Goal: Transaction & Acquisition: Download file/media

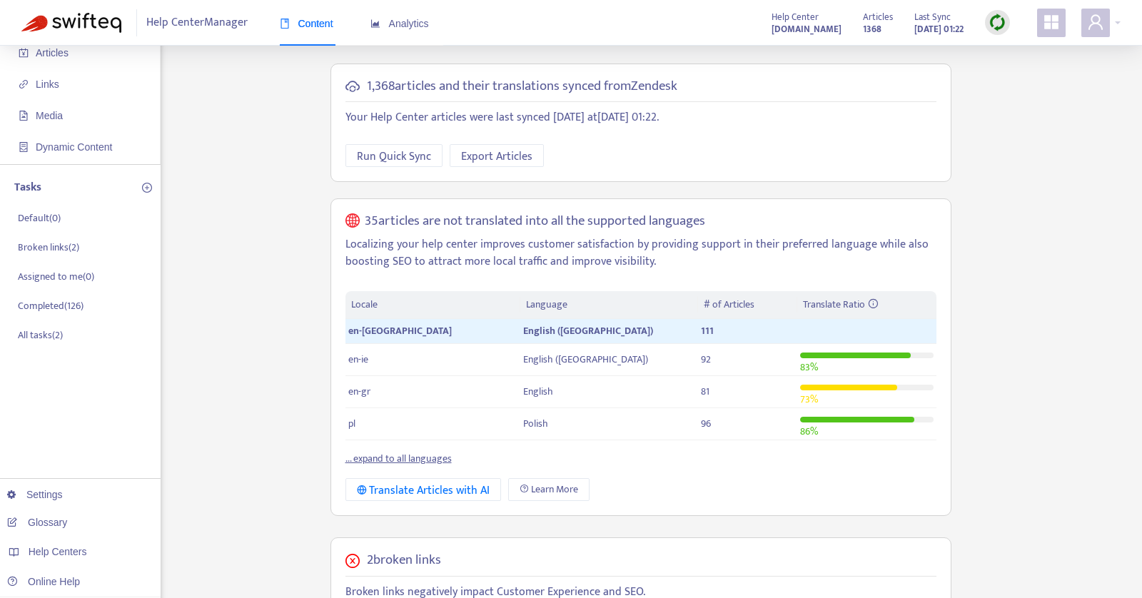
scroll to position [78, 0]
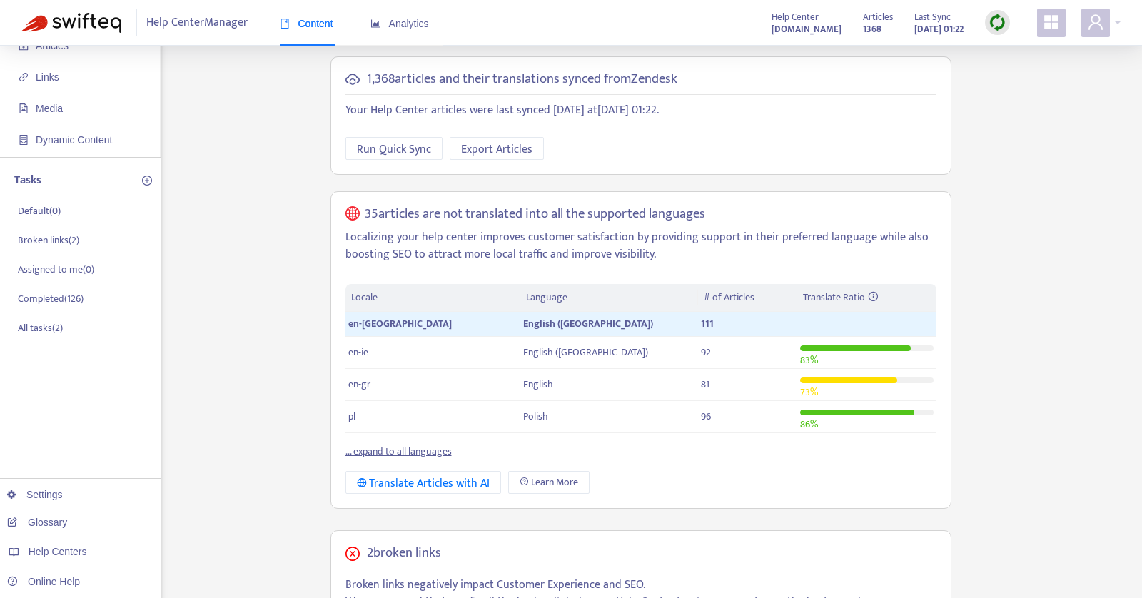
click at [436, 446] on link "... expand to all languages" at bounding box center [398, 451] width 106 height 16
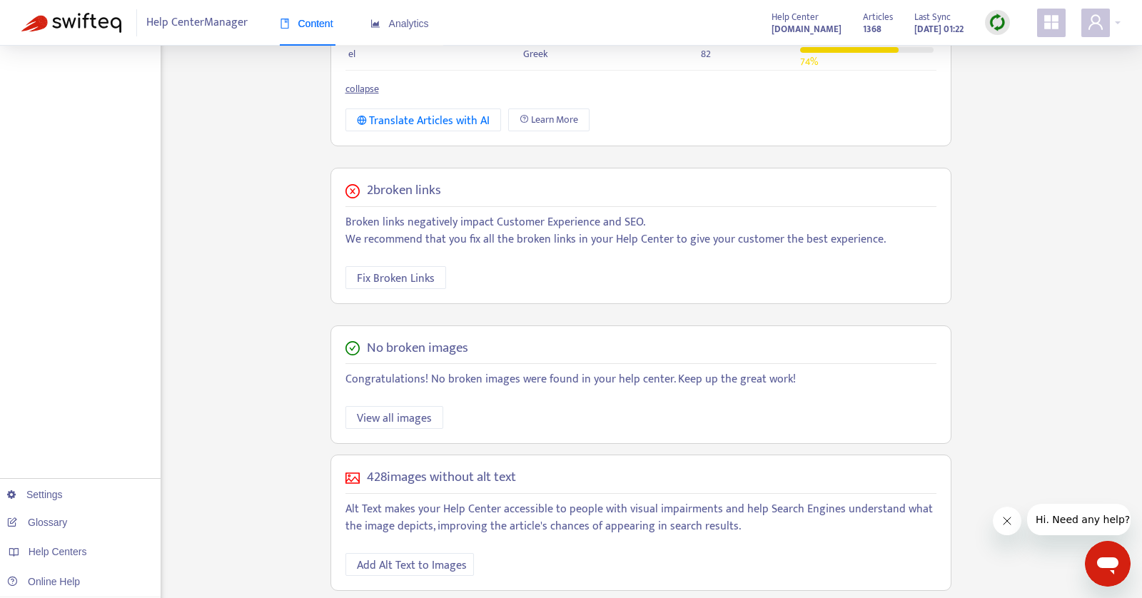
scroll to position [768, 0]
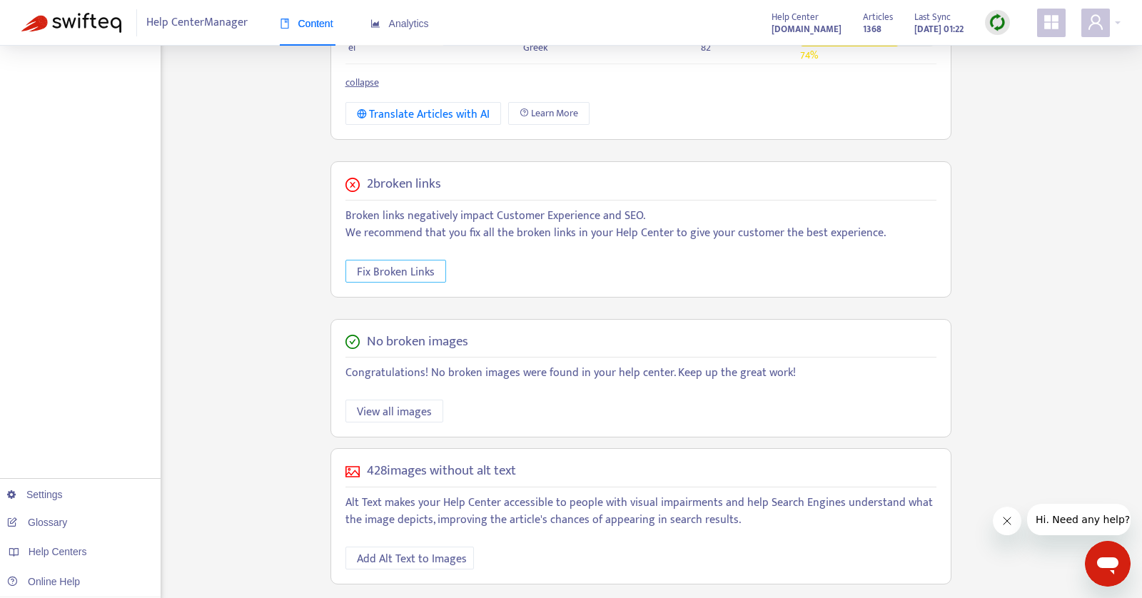
click at [404, 264] on span "Fix Broken Links" at bounding box center [396, 272] width 78 height 18
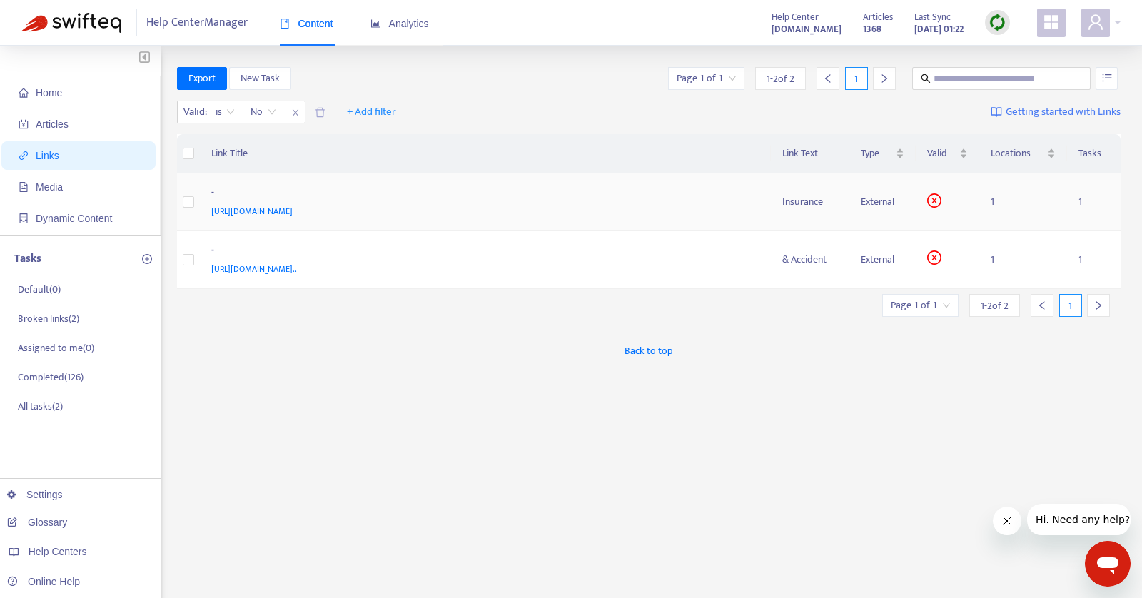
click at [808, 195] on div "Insurance" at bounding box center [810, 202] width 56 height 16
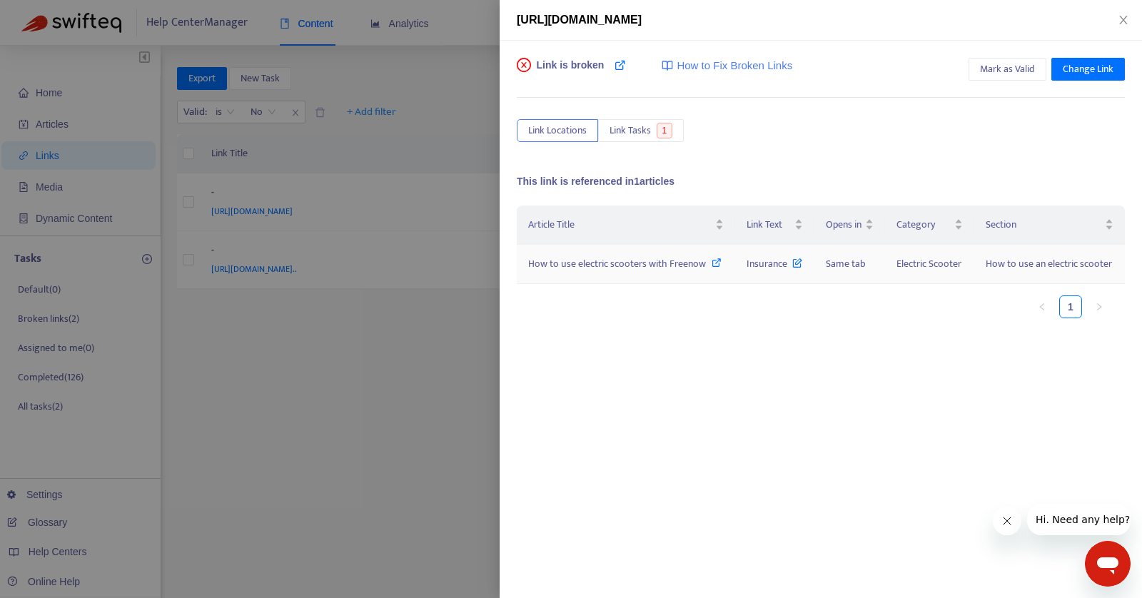
click at [673, 259] on span "How to use electric scooters with Freenow" at bounding box center [617, 263] width 178 height 16
click at [396, 348] on div at bounding box center [571, 299] width 1142 height 598
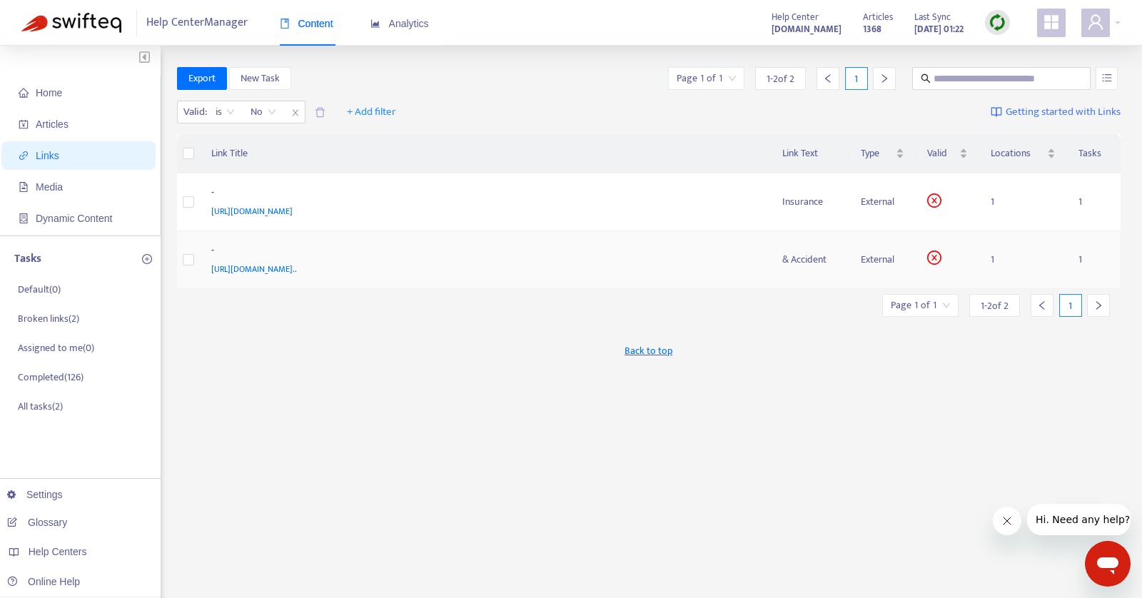
click at [798, 258] on div "& Accident" at bounding box center [810, 260] width 56 height 16
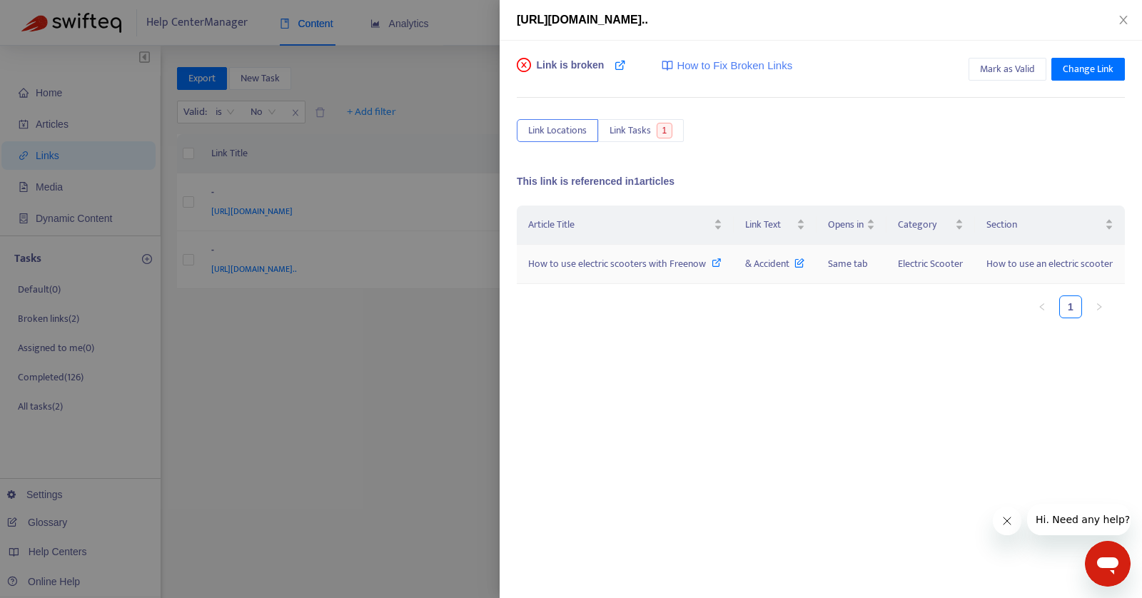
click at [763, 268] on span "& Accident" at bounding box center [774, 263] width 59 height 16
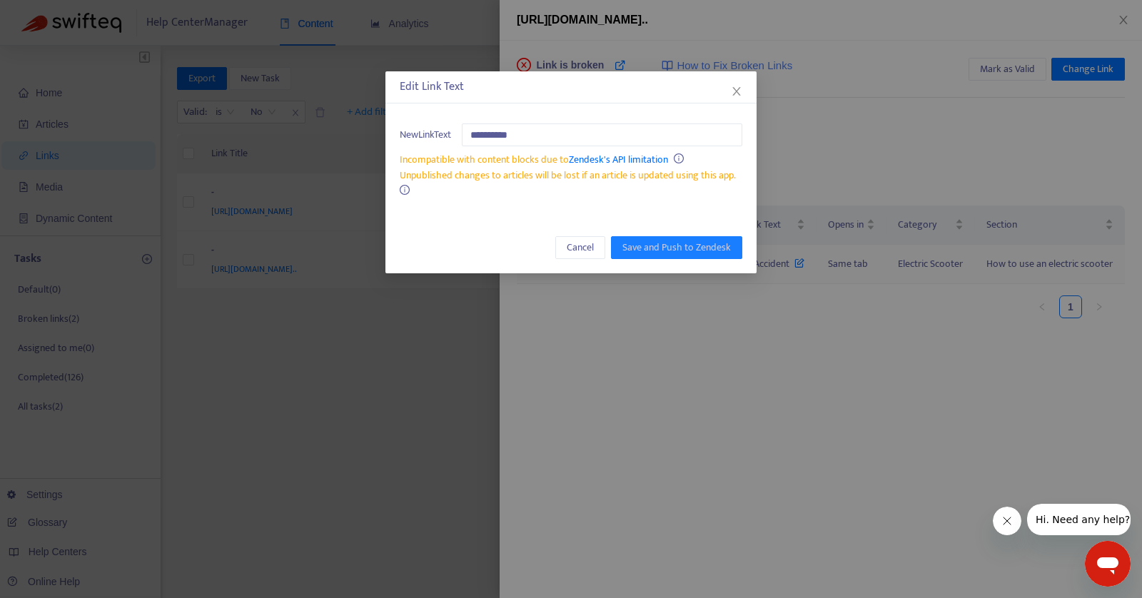
click at [763, 268] on div "**********" at bounding box center [571, 299] width 1142 height 598
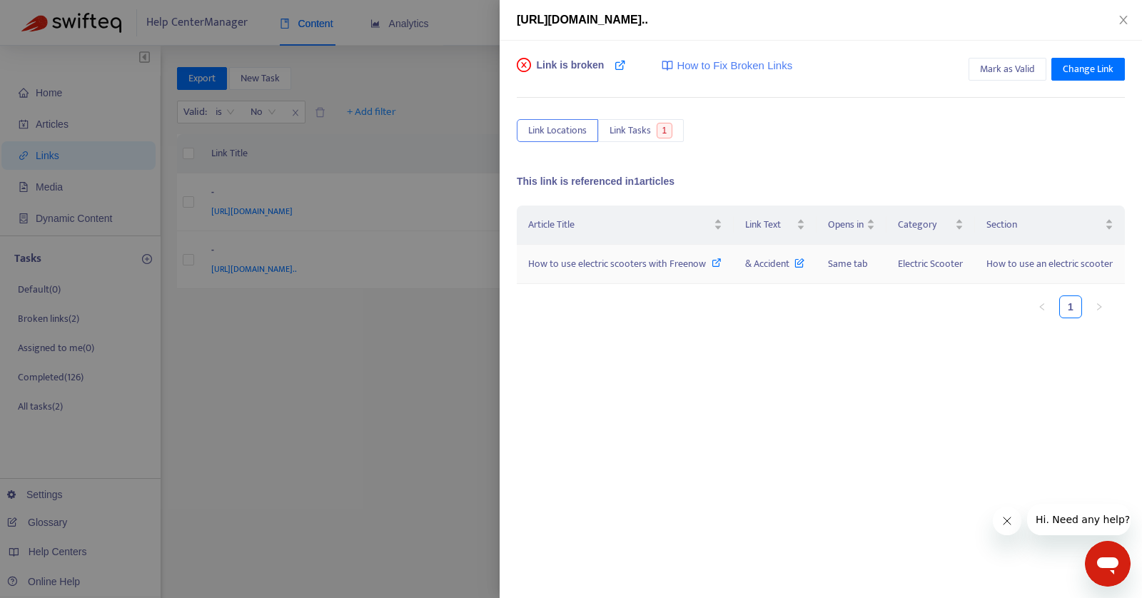
click at [622, 264] on span "How to use electric scooters with Freenow" at bounding box center [617, 263] width 178 height 16
click at [1123, 21] on icon "close" at bounding box center [1123, 20] width 8 height 9
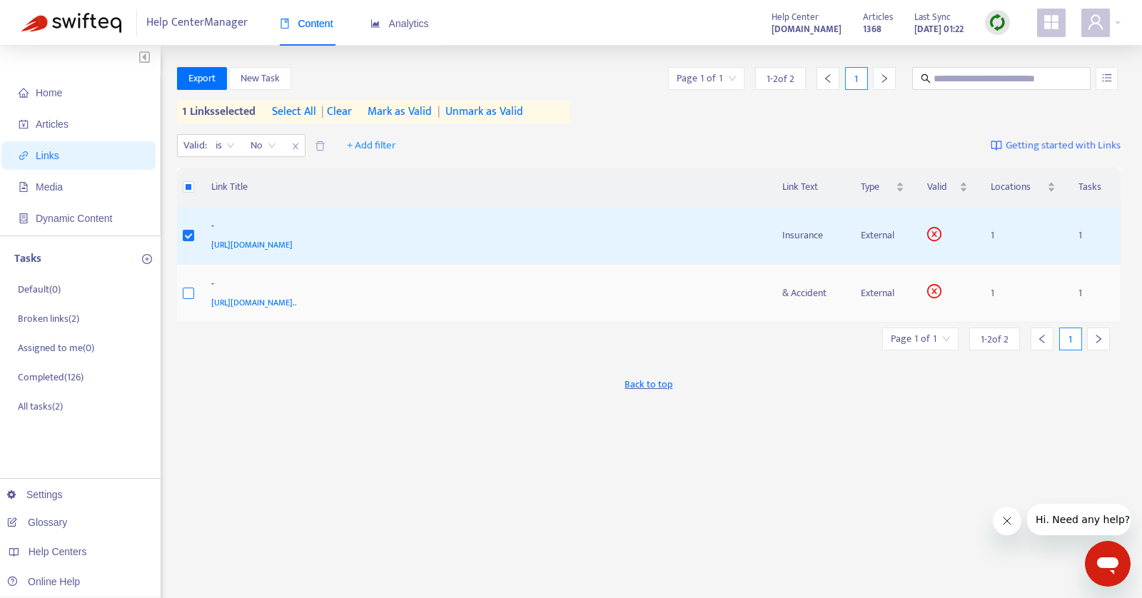
click at [190, 298] on label at bounding box center [188, 293] width 11 height 16
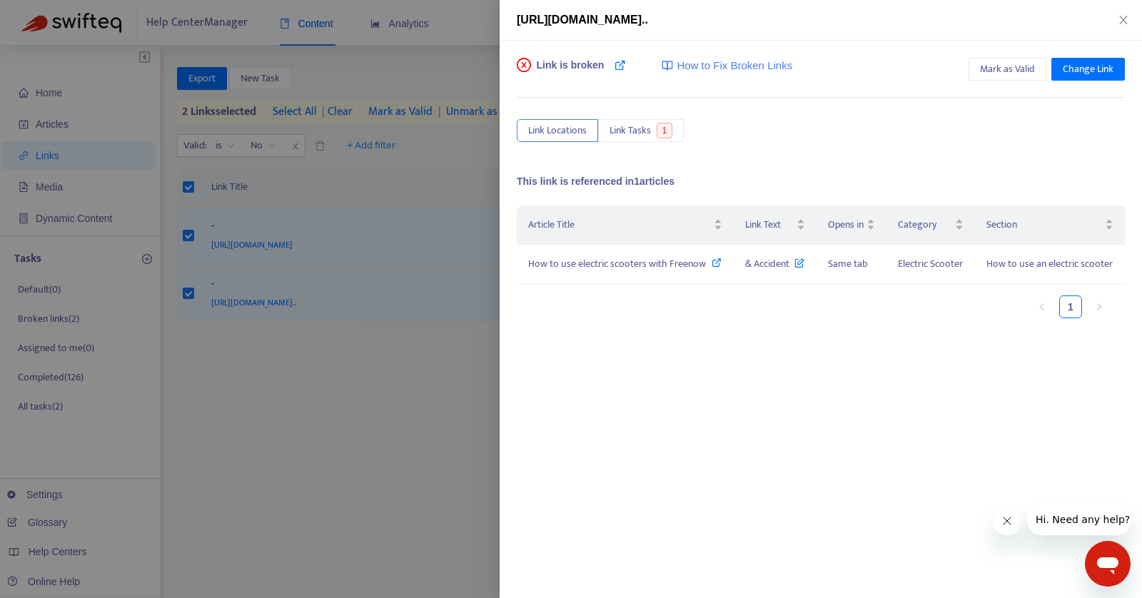
click at [1112, 24] on div "[URL][DOMAIN_NAME].." at bounding box center [821, 19] width 608 height 17
click at [1122, 21] on icon "close" at bounding box center [1122, 19] width 11 height 11
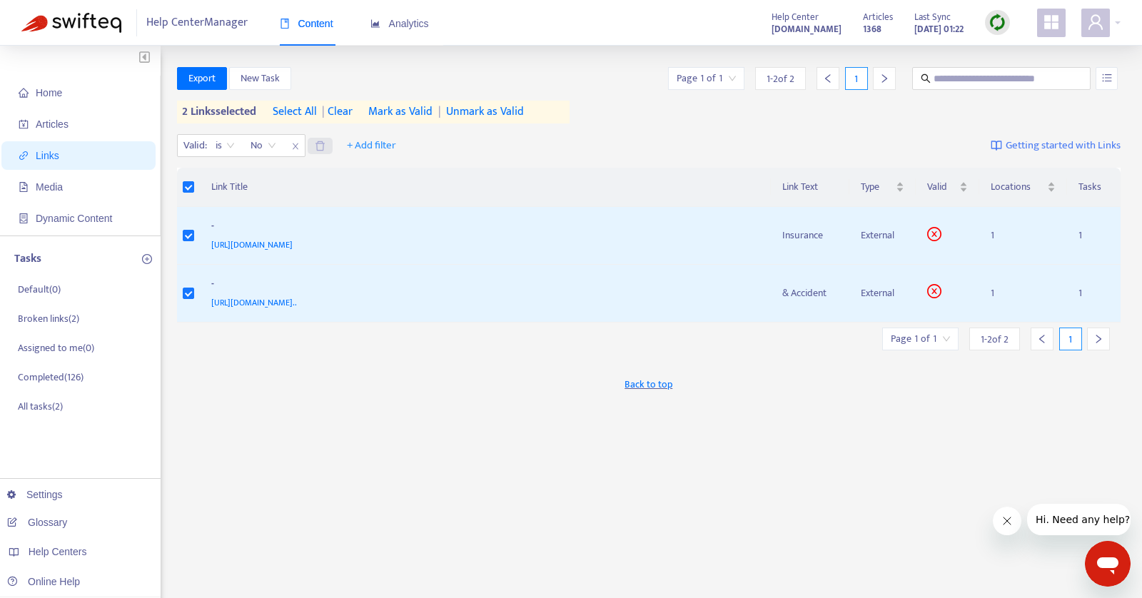
click at [317, 147] on icon "delete" at bounding box center [319, 145] width 9 height 9
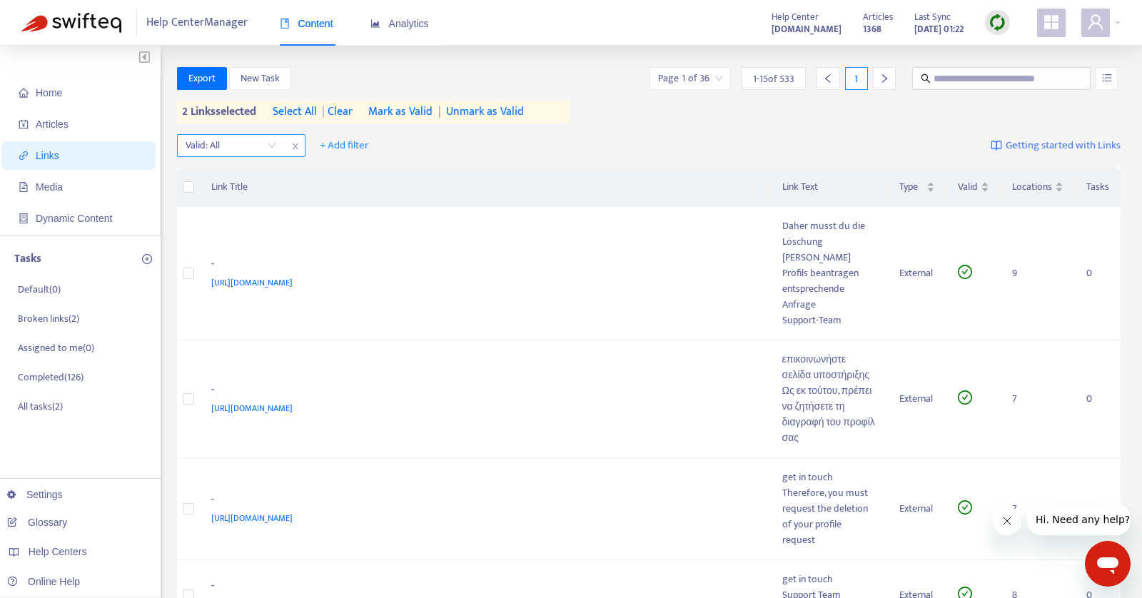
click at [285, 138] on div "Valid: All" at bounding box center [241, 145] width 128 height 23
click at [263, 148] on input "search" at bounding box center [230, 145] width 91 height 21
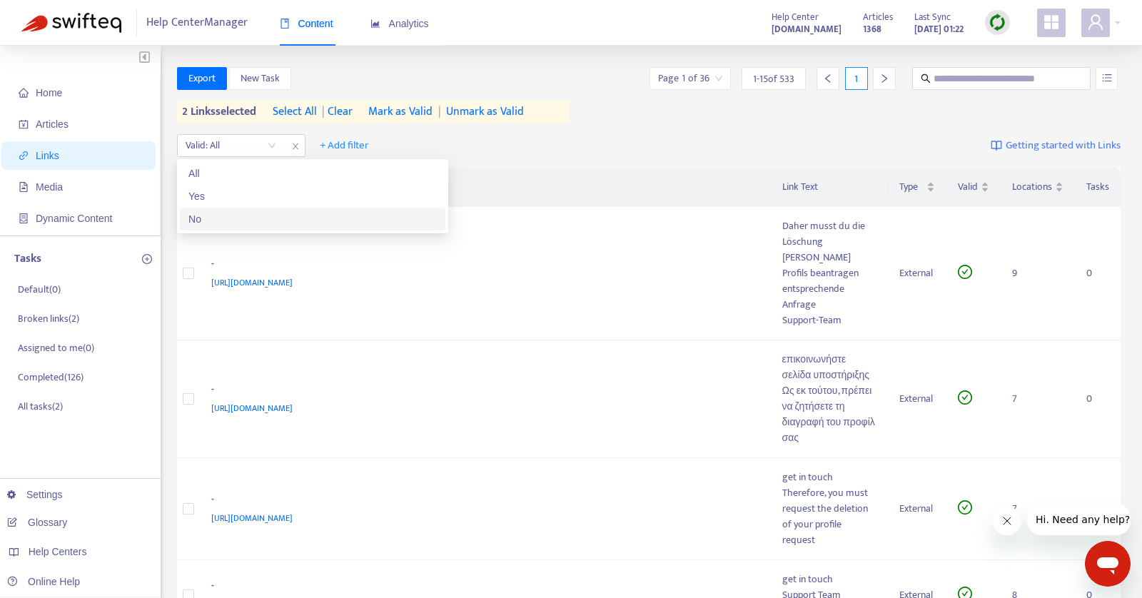
click at [204, 217] on div "No" at bounding box center [312, 219] width 248 height 16
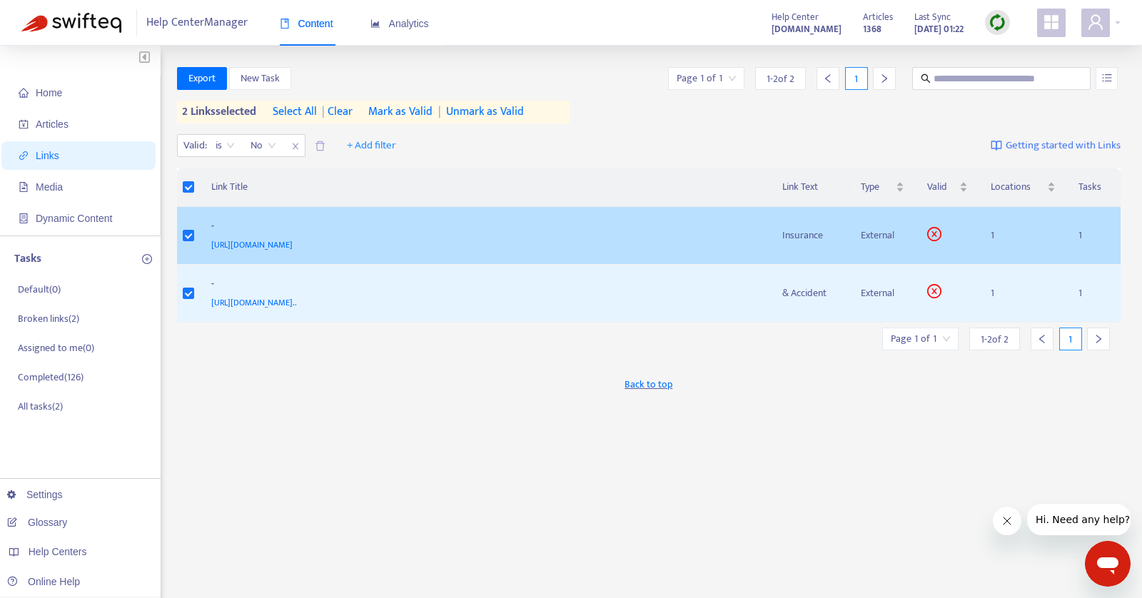
click at [571, 235] on div "-" at bounding box center [482, 227] width 543 height 19
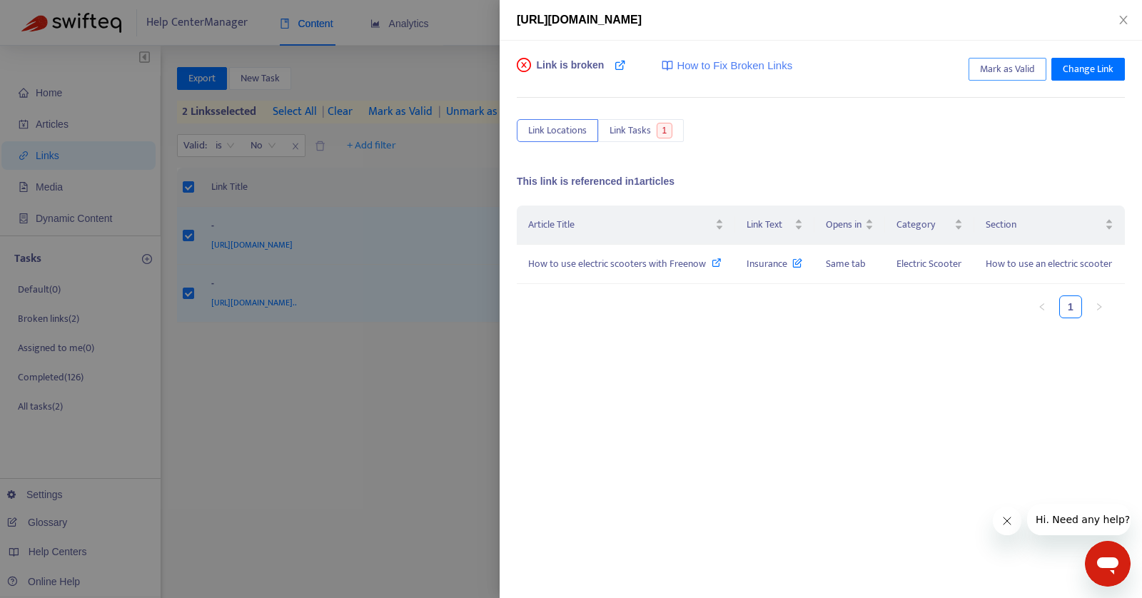
click at [1022, 66] on span "Mark as Valid" at bounding box center [1007, 69] width 55 height 16
click at [432, 417] on div at bounding box center [571, 299] width 1142 height 598
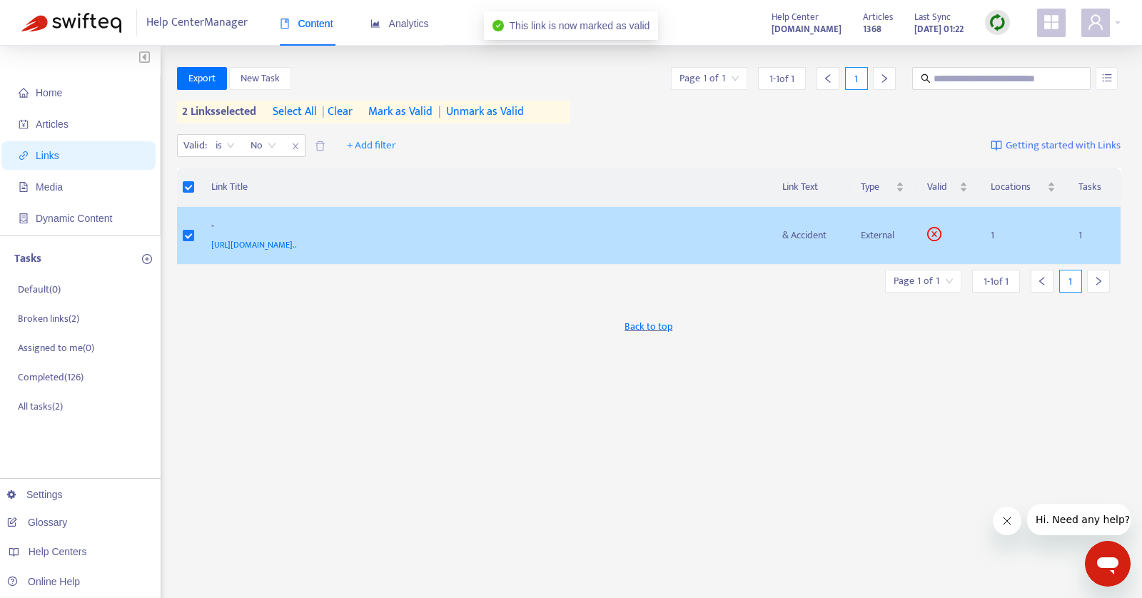
click at [733, 240] on div "[URL][DOMAIN_NAME].." at bounding box center [482, 245] width 543 height 16
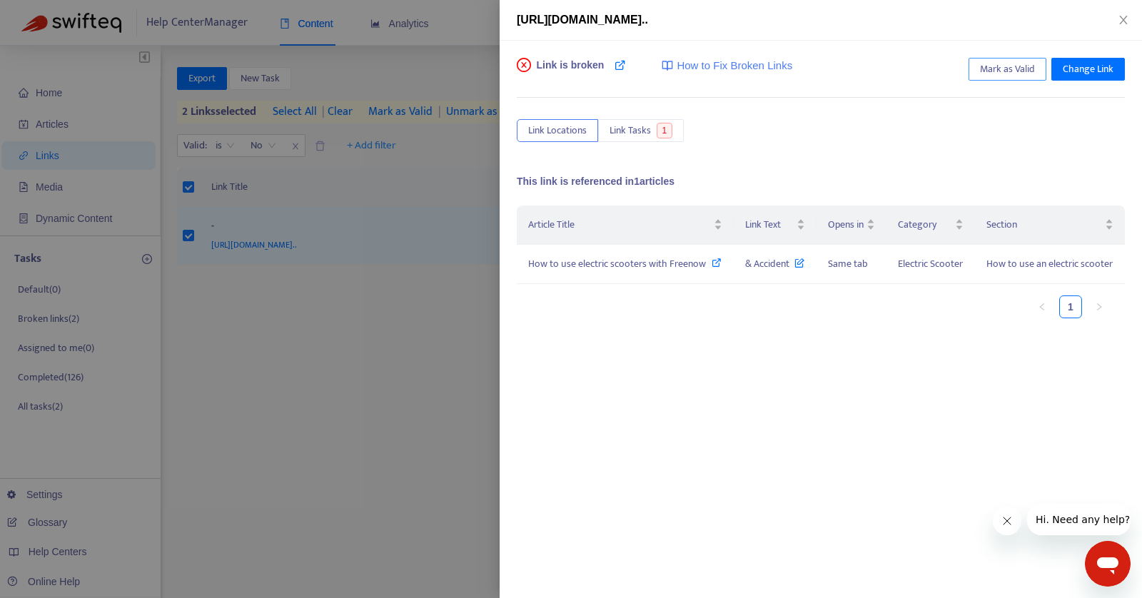
click at [1006, 69] on span "Mark as Valid" at bounding box center [1007, 69] width 55 height 16
click at [1122, 22] on icon "close" at bounding box center [1122, 19] width 11 height 11
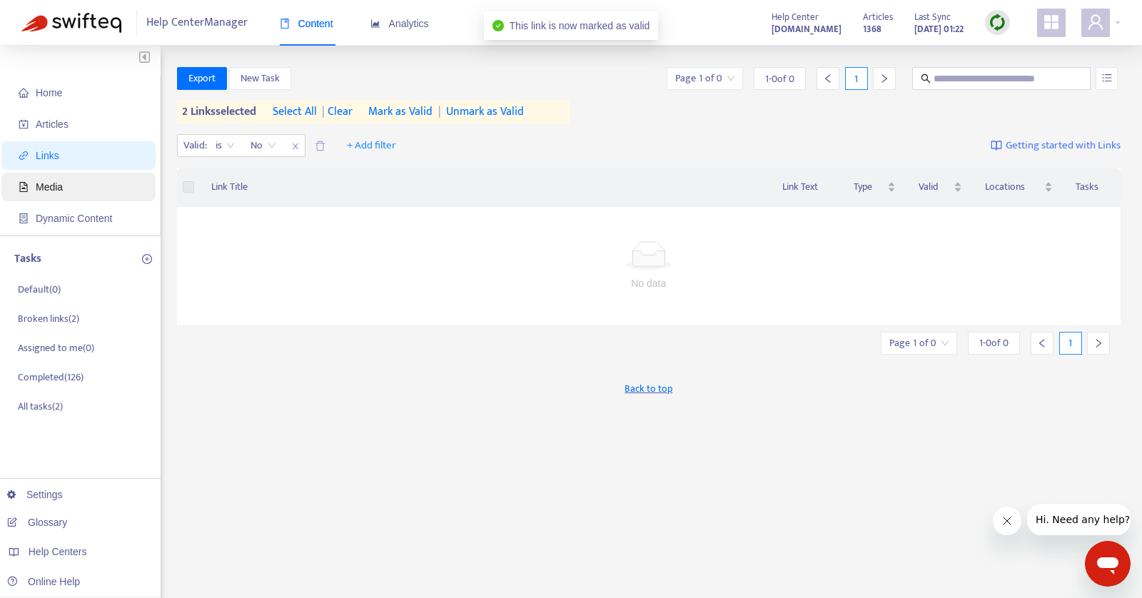
click at [63, 192] on span "Media" at bounding box center [49, 186] width 27 height 11
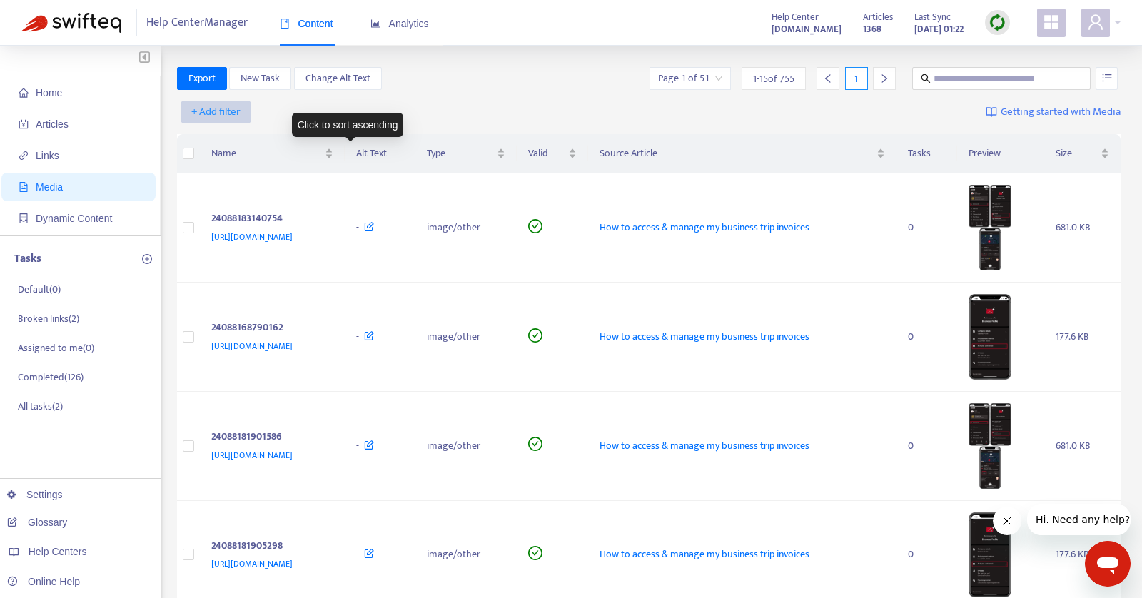
click at [191, 106] on span "+ Add filter" at bounding box center [215, 111] width 49 height 17
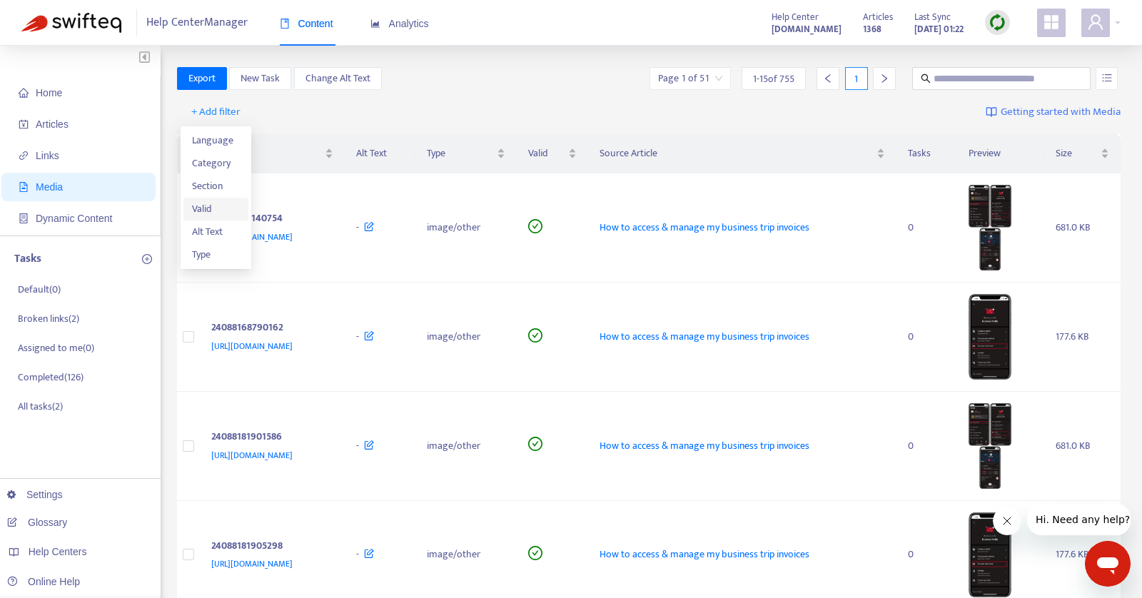
click at [208, 211] on span "Valid" at bounding box center [216, 209] width 49 height 16
click at [275, 108] on input "search" at bounding box center [230, 111] width 91 height 21
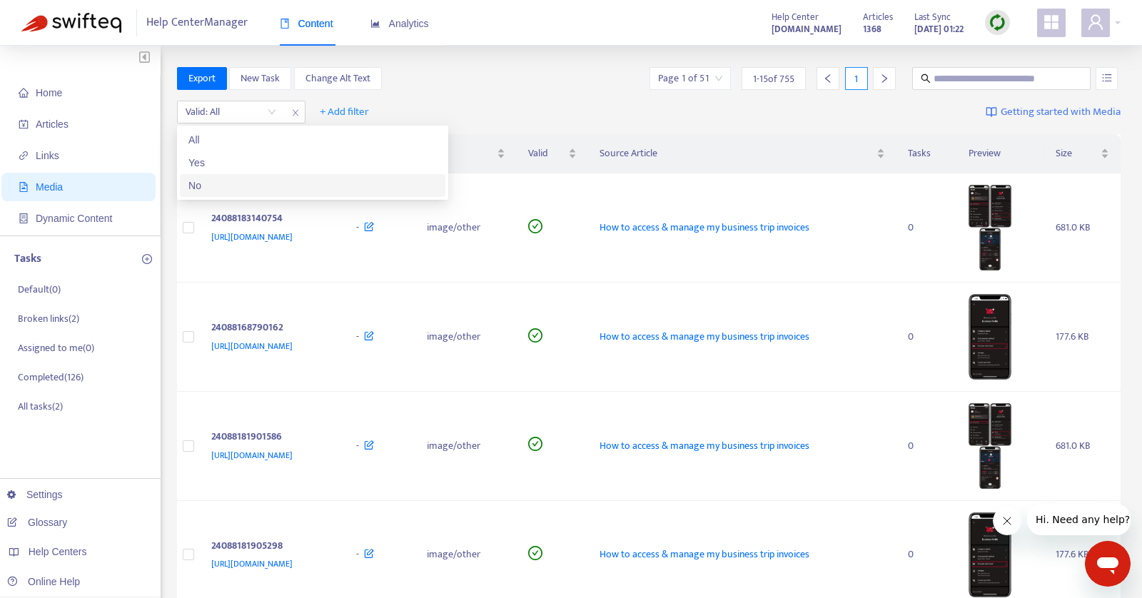
click at [219, 182] on div "No" at bounding box center [312, 186] width 248 height 16
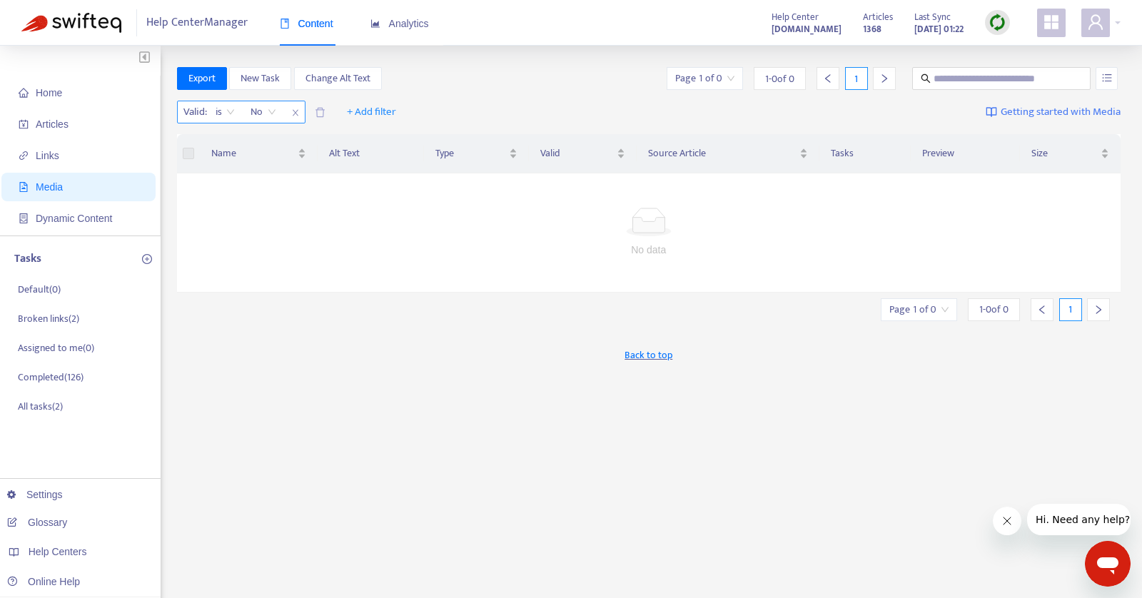
click at [275, 109] on div "No" at bounding box center [263, 111] width 41 height 21
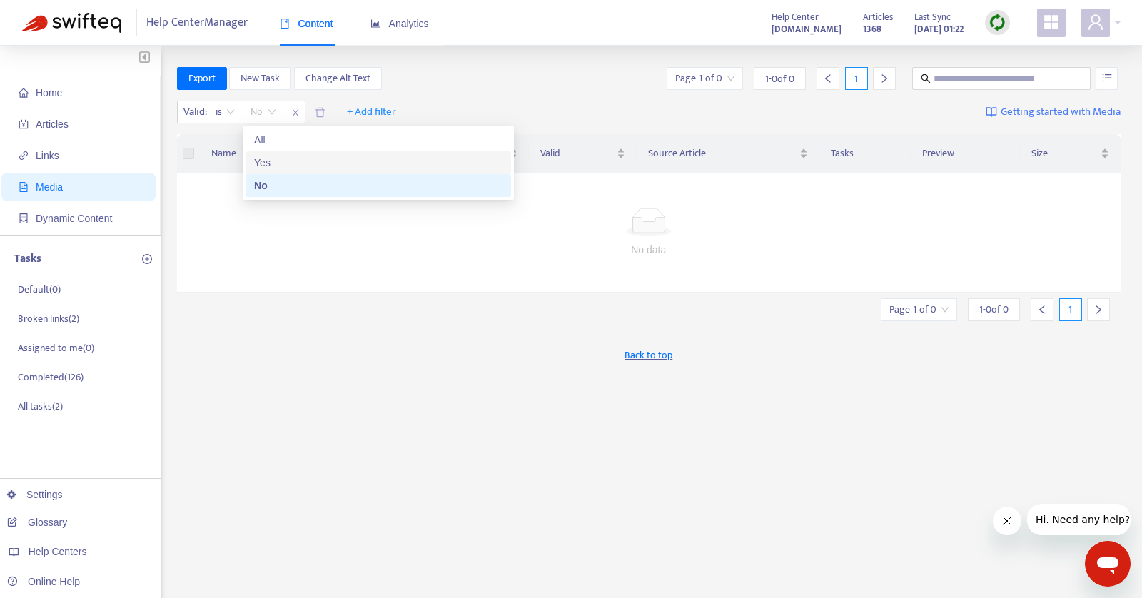
click at [265, 167] on div "Yes" at bounding box center [378, 163] width 248 height 16
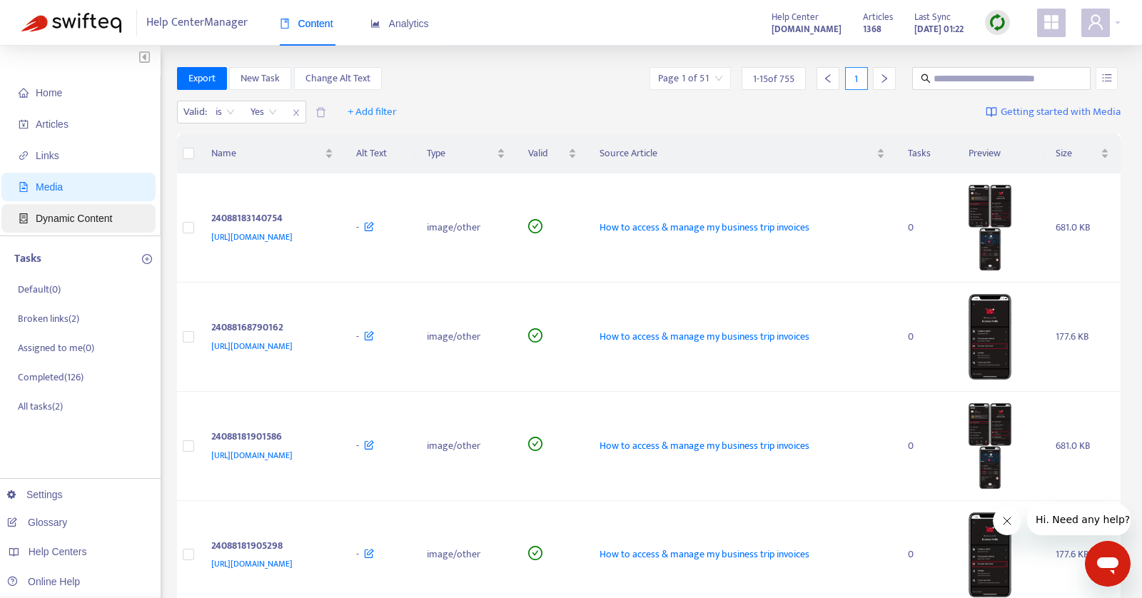
click at [120, 223] on span "Dynamic Content" at bounding box center [82, 218] width 126 height 29
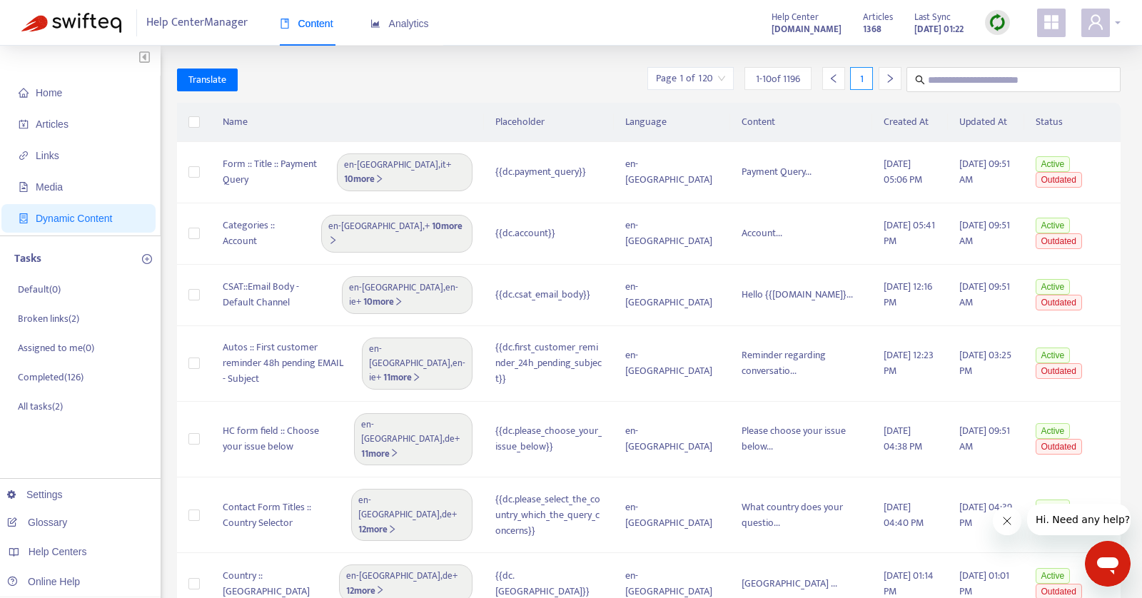
click at [1102, 26] on icon "user" at bounding box center [1095, 22] width 17 height 17
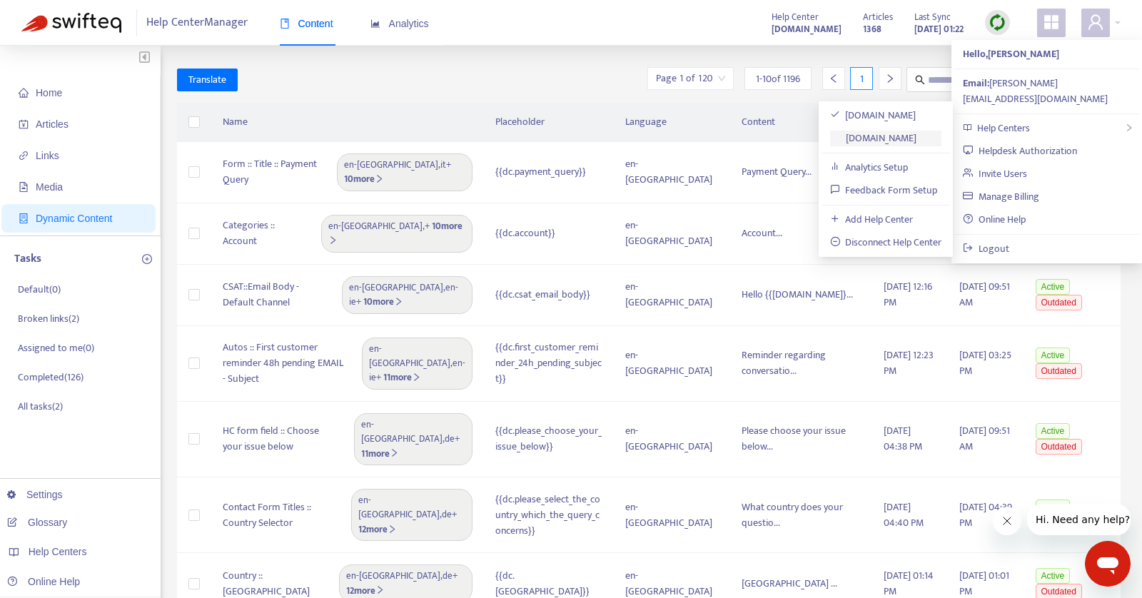
click at [883, 141] on link "[DOMAIN_NAME]" at bounding box center [873, 138] width 87 height 16
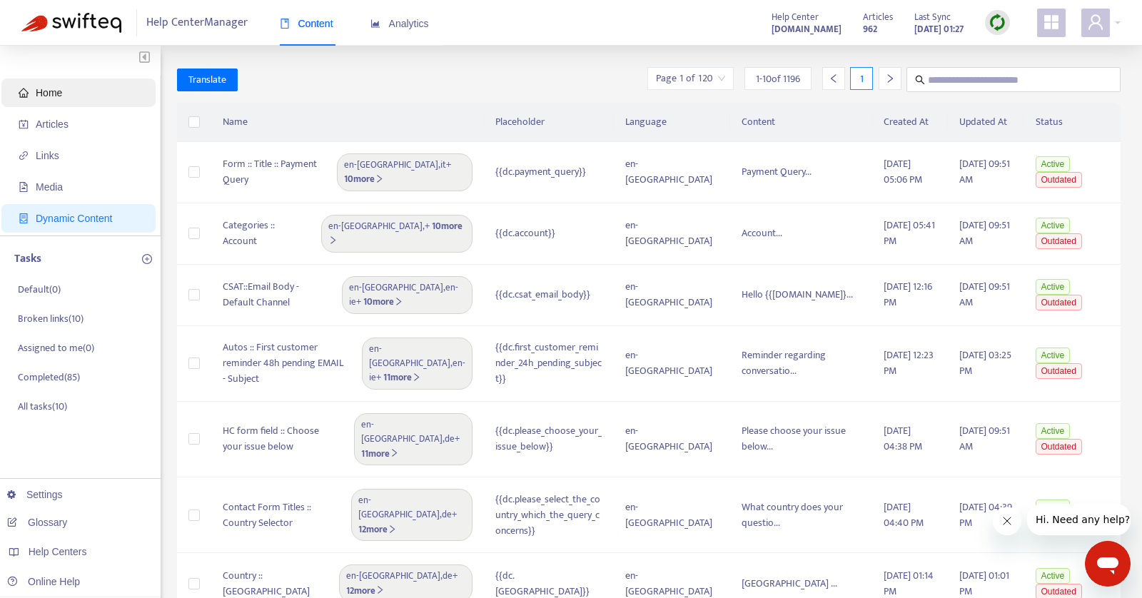
click at [50, 103] on span "Home" at bounding box center [82, 92] width 126 height 29
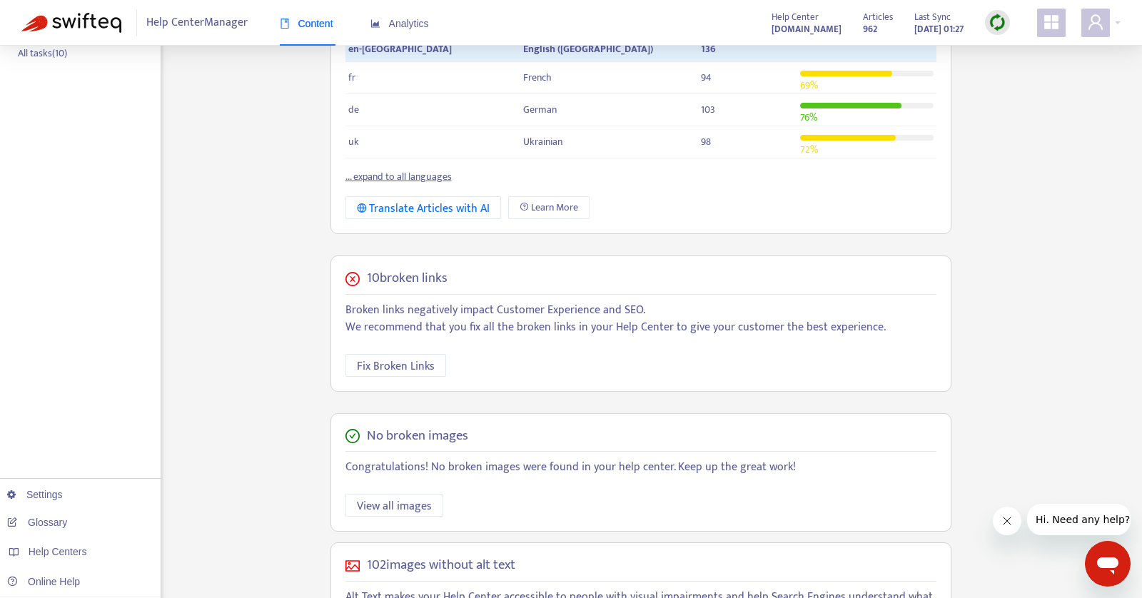
scroll to position [450, 0]
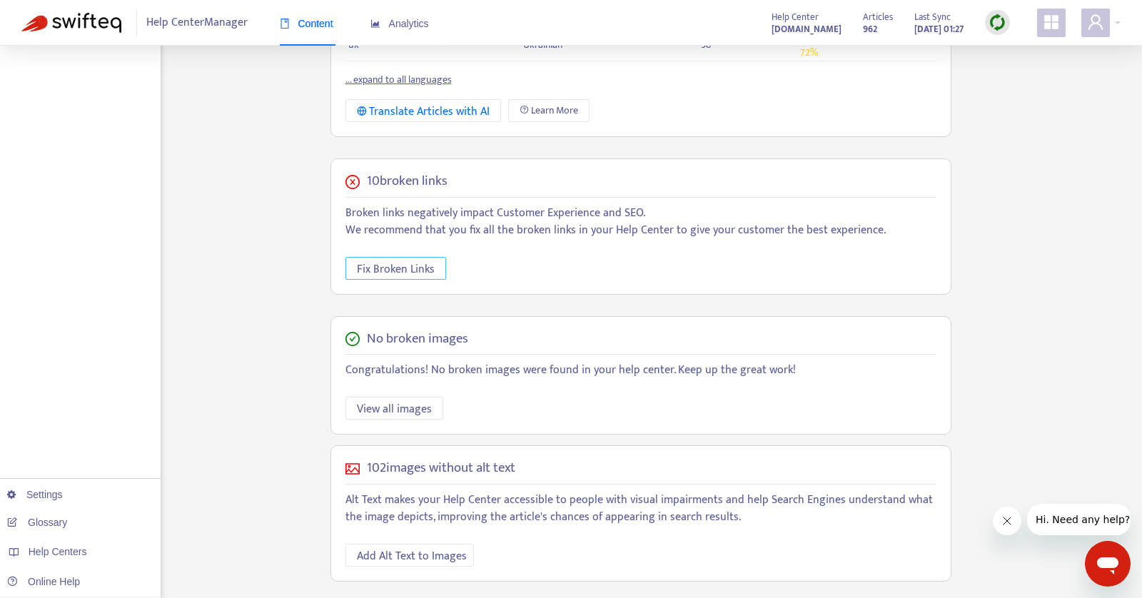
click at [373, 267] on span "Fix Broken Links" at bounding box center [396, 269] width 78 height 18
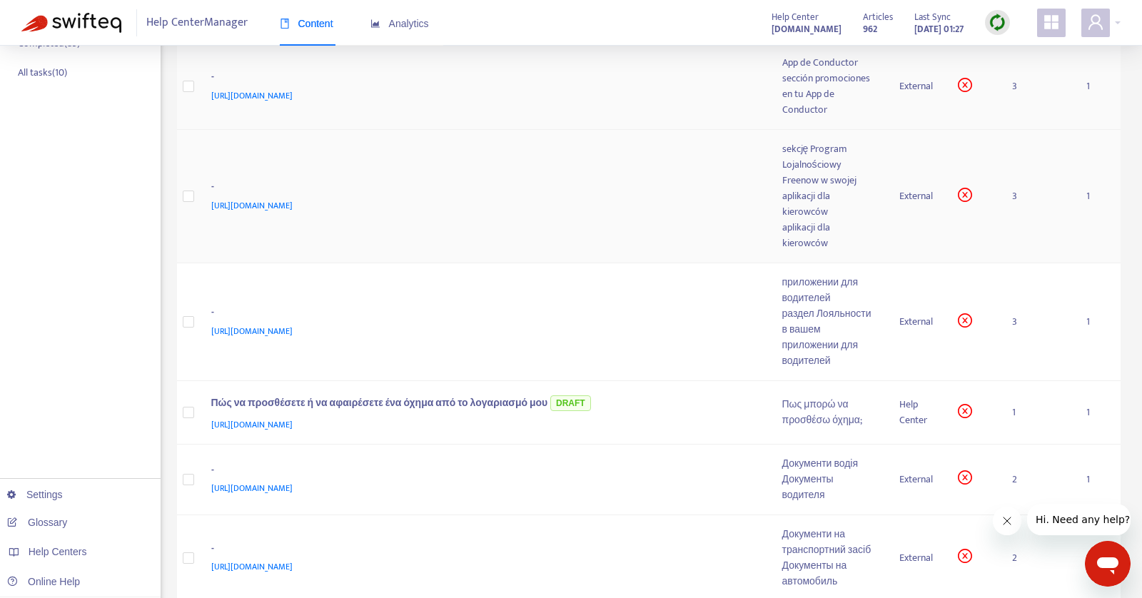
scroll to position [514, 0]
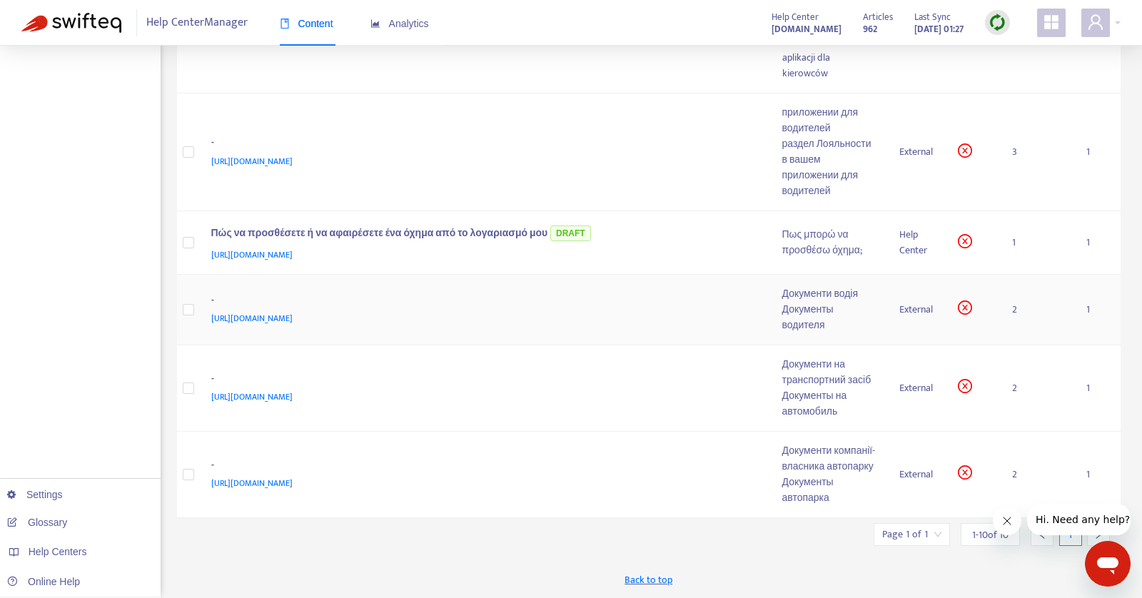
click at [812, 302] on div "Документы водителя" at bounding box center [829, 317] width 95 height 31
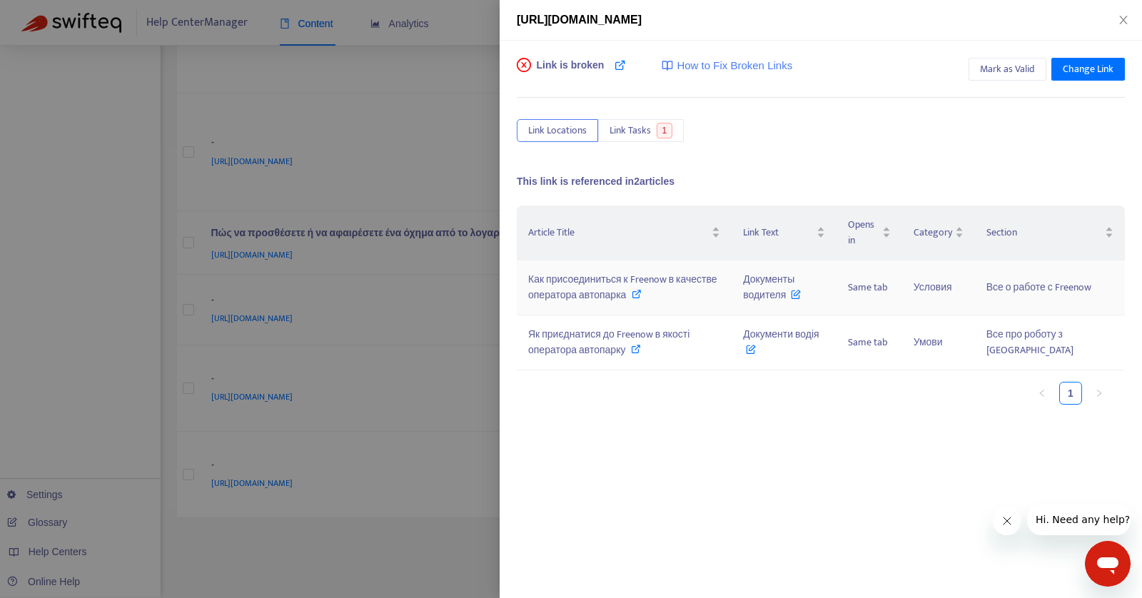
click at [641, 292] on icon at bounding box center [636, 294] width 10 height 10
click at [599, 285] on span "Как присоединиться к Freenow в качестве оператора автопарка" at bounding box center [622, 287] width 189 height 32
click at [1023, 65] on span "Mark as Valid" at bounding box center [1007, 69] width 55 height 16
click at [336, 529] on div at bounding box center [571, 299] width 1142 height 598
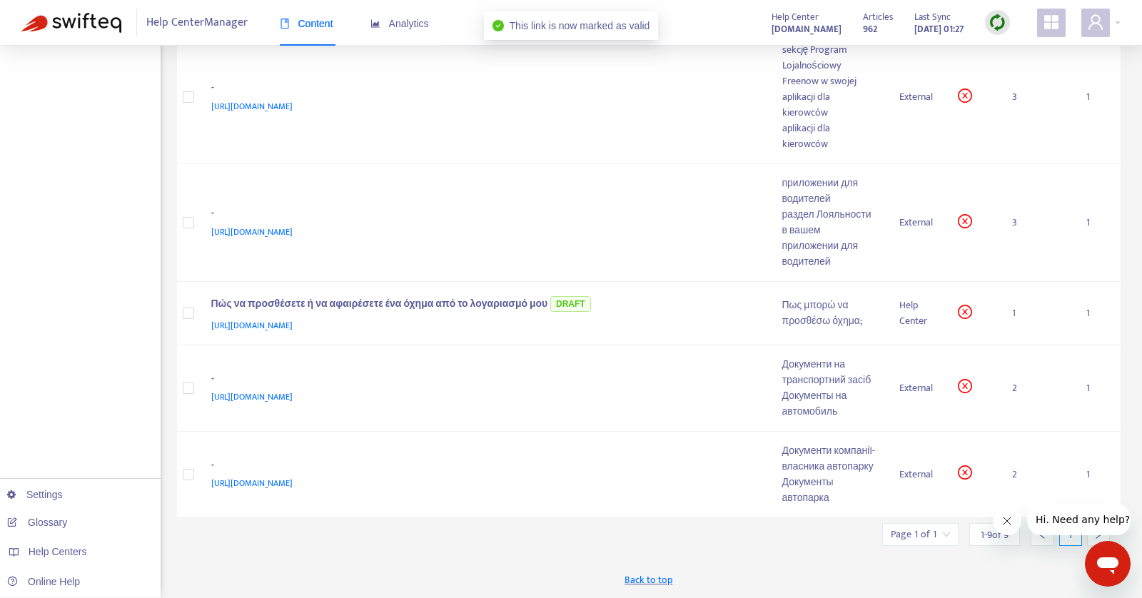
scroll to position [444, 0]
click at [796, 388] on div "Документы на автомобиль" at bounding box center [829, 403] width 95 height 31
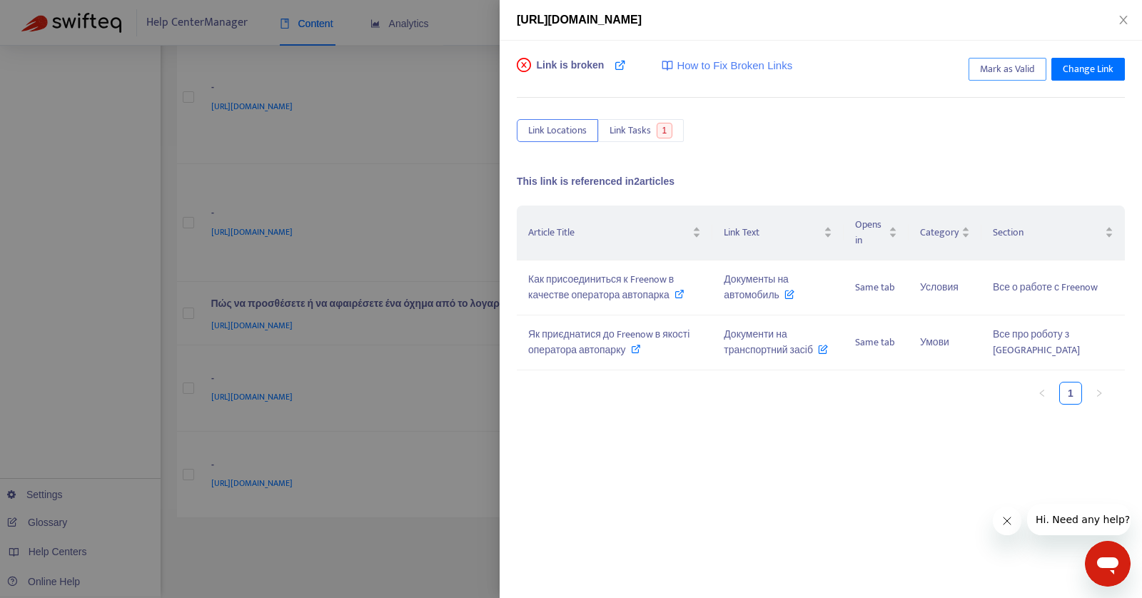
click at [1010, 70] on span "Mark as Valid" at bounding box center [1007, 69] width 55 height 16
click at [609, 285] on span "Как присоединиться к Freenow в качестве оператора автопарка" at bounding box center [601, 287] width 146 height 32
click at [1117, 16] on icon "close" at bounding box center [1122, 19] width 11 height 11
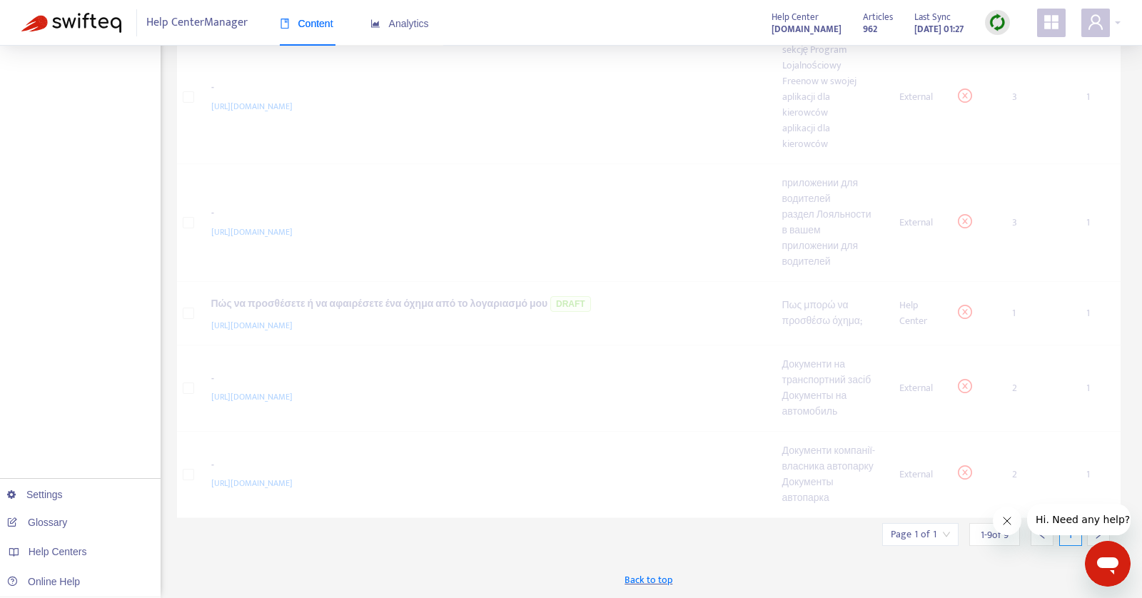
scroll to position [357, 0]
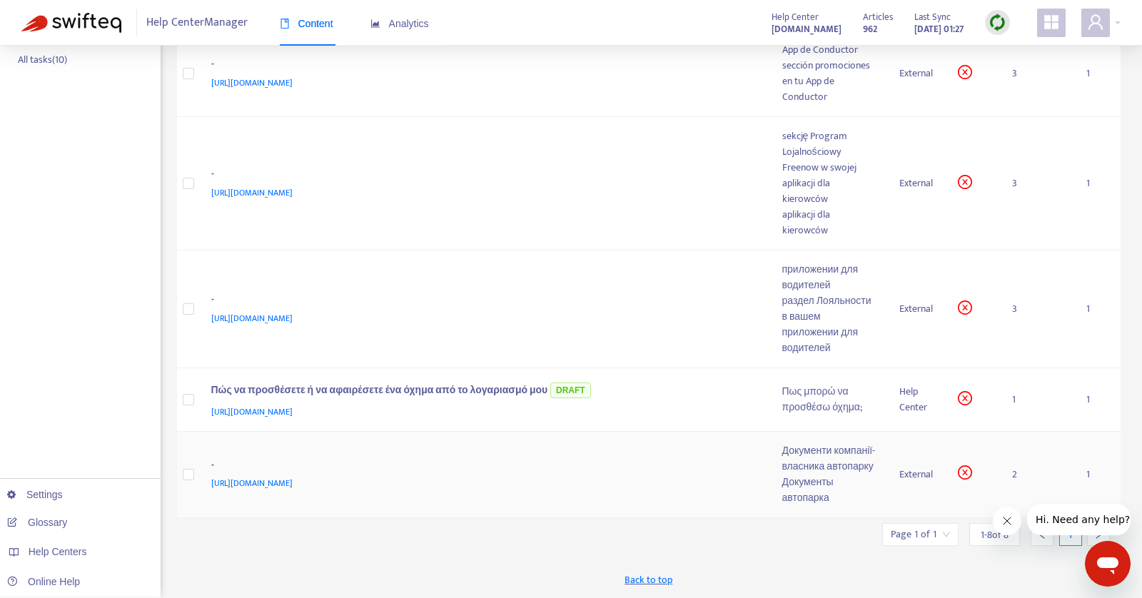
click at [798, 457] on div "Документи компанії-власника автопарку" at bounding box center [829, 458] width 94 height 31
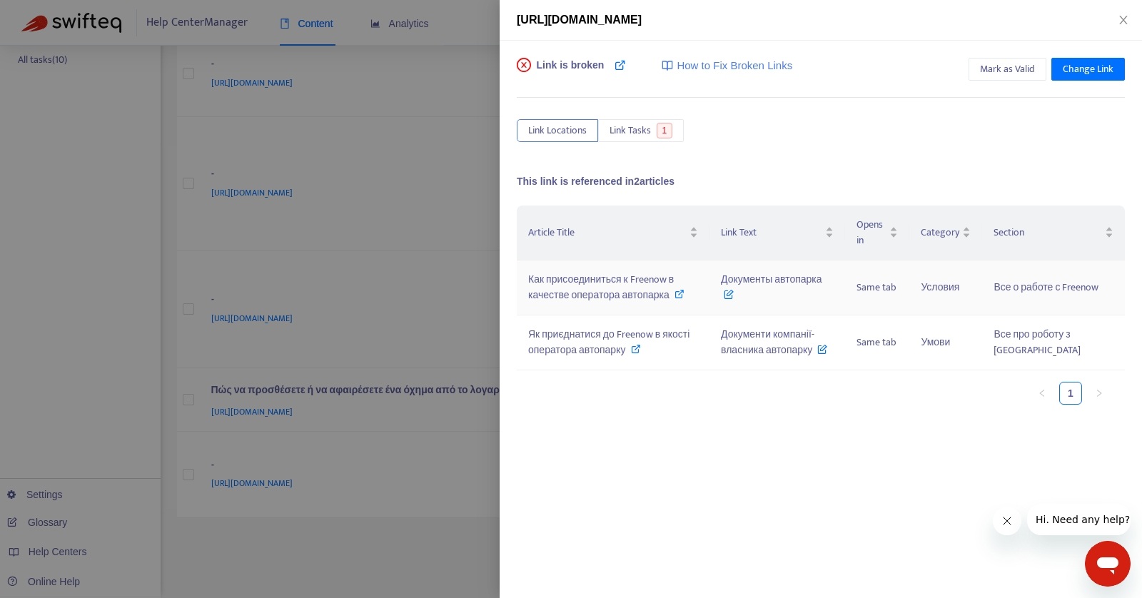
click at [636, 283] on span "Как присоединиться к Freenow в качестве оператора автопарка" at bounding box center [601, 287] width 146 height 32
click at [1122, 16] on icon "close" at bounding box center [1122, 19] width 11 height 11
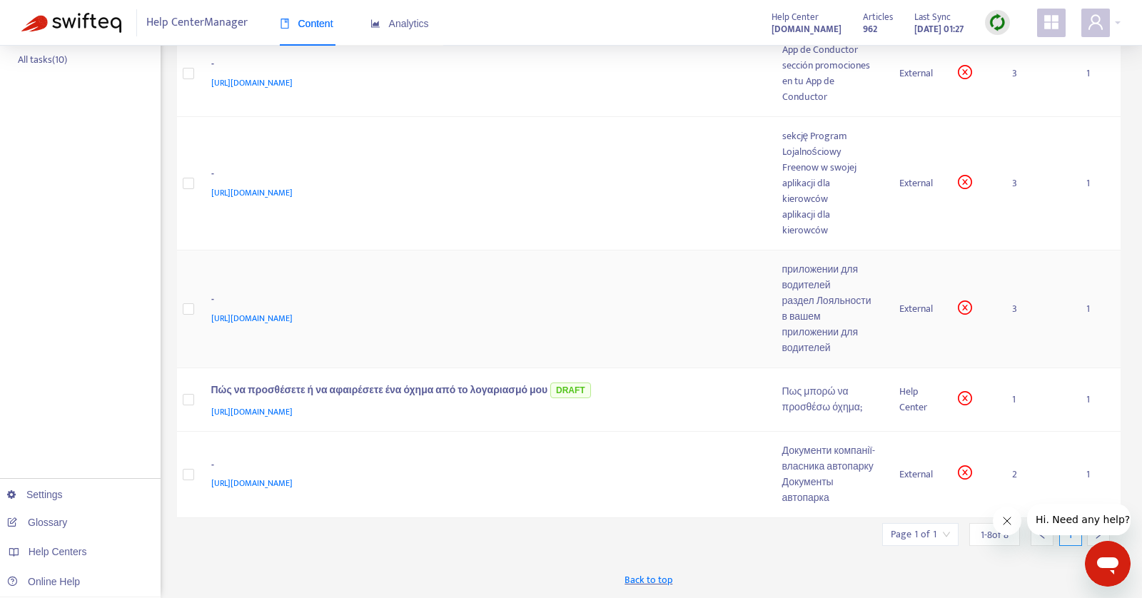
click at [819, 293] on div "раздел Лояльности в вашем приложении для водителей" at bounding box center [829, 324] width 94 height 63
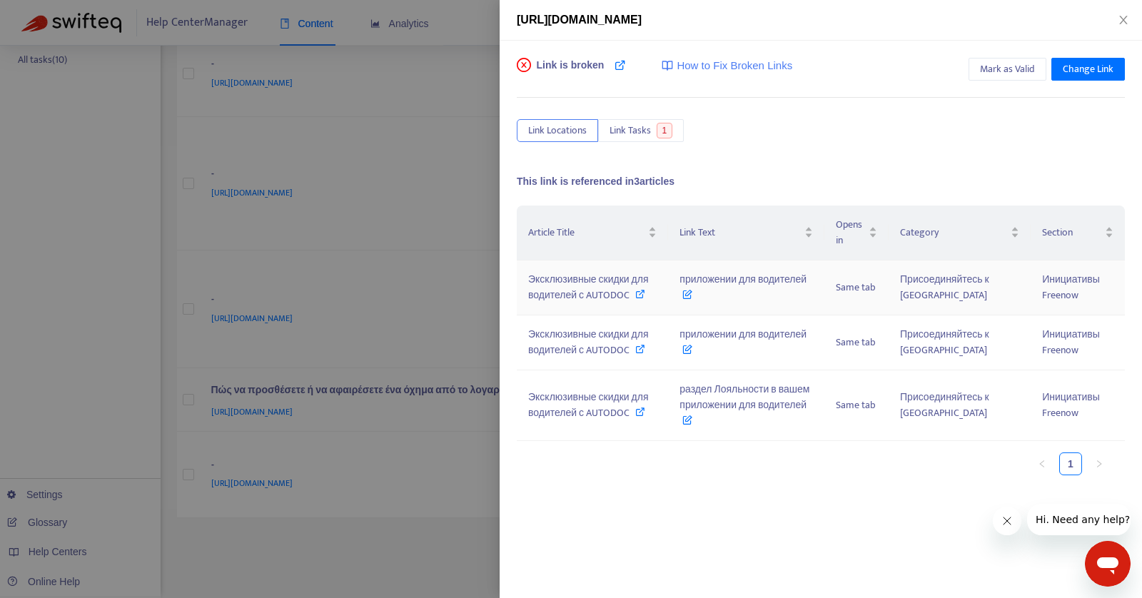
click at [596, 285] on span "Эксклюзивные скидки для водителей с AUTODOC" at bounding box center [588, 287] width 121 height 32
click at [1114, 22] on button "Close" at bounding box center [1123, 21] width 20 height 14
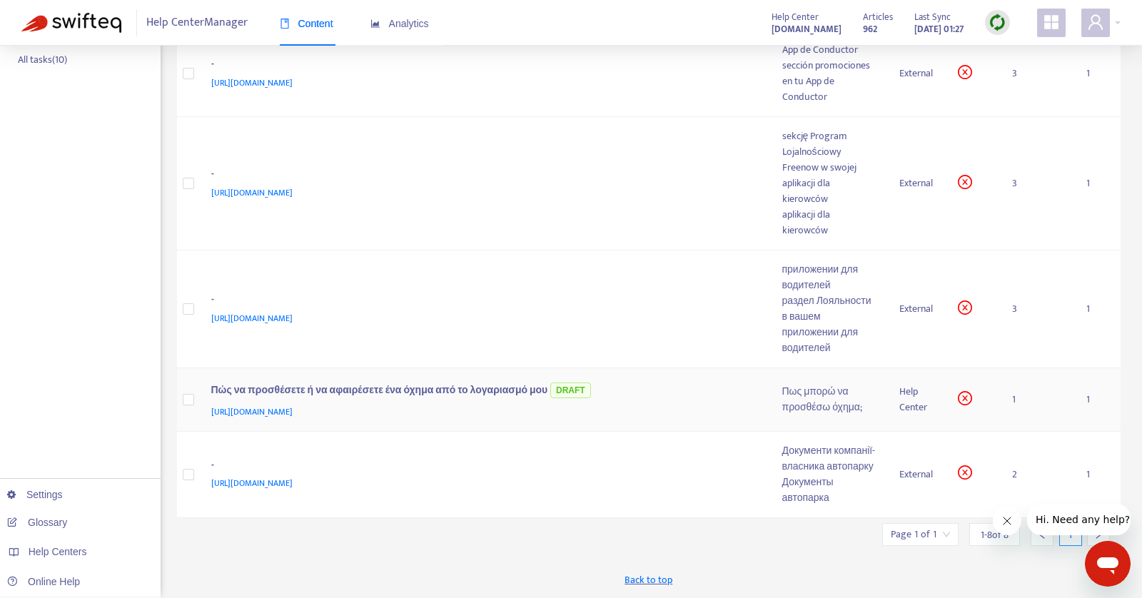
scroll to position [0, 0]
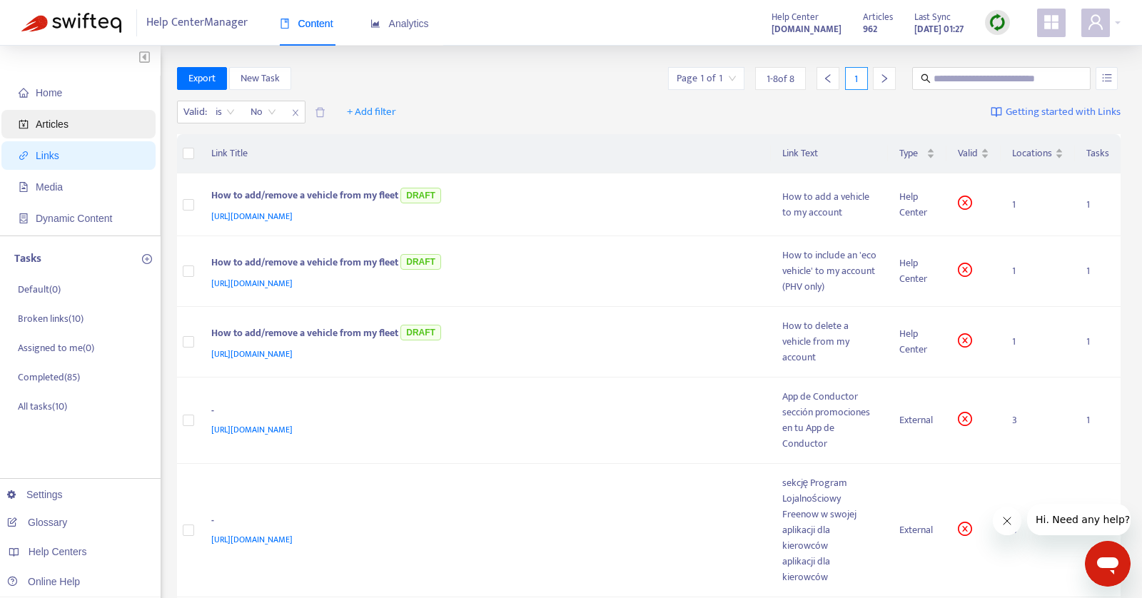
click at [71, 126] on span "Articles" at bounding box center [82, 124] width 126 height 29
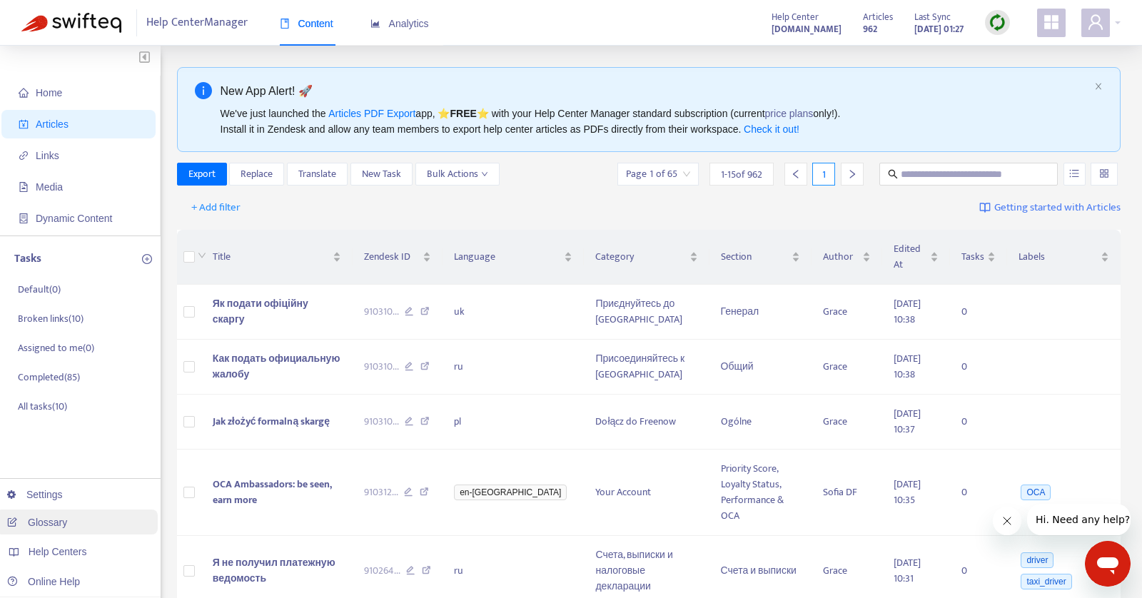
click at [31, 520] on link "Glossary" at bounding box center [37, 522] width 60 height 11
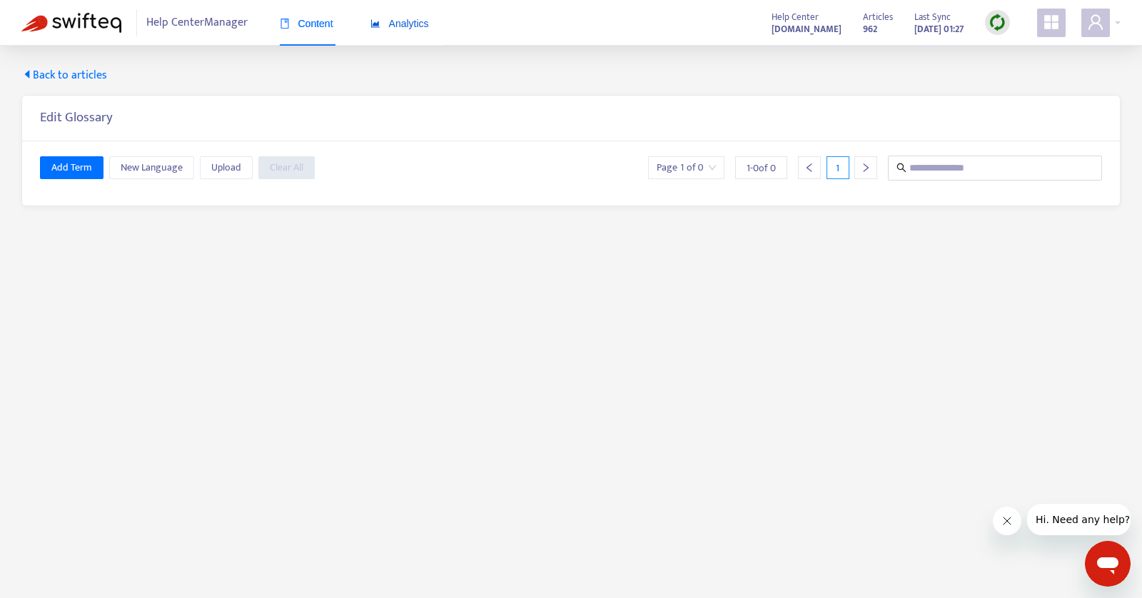
click at [414, 20] on span "Analytics" at bounding box center [399, 23] width 59 height 11
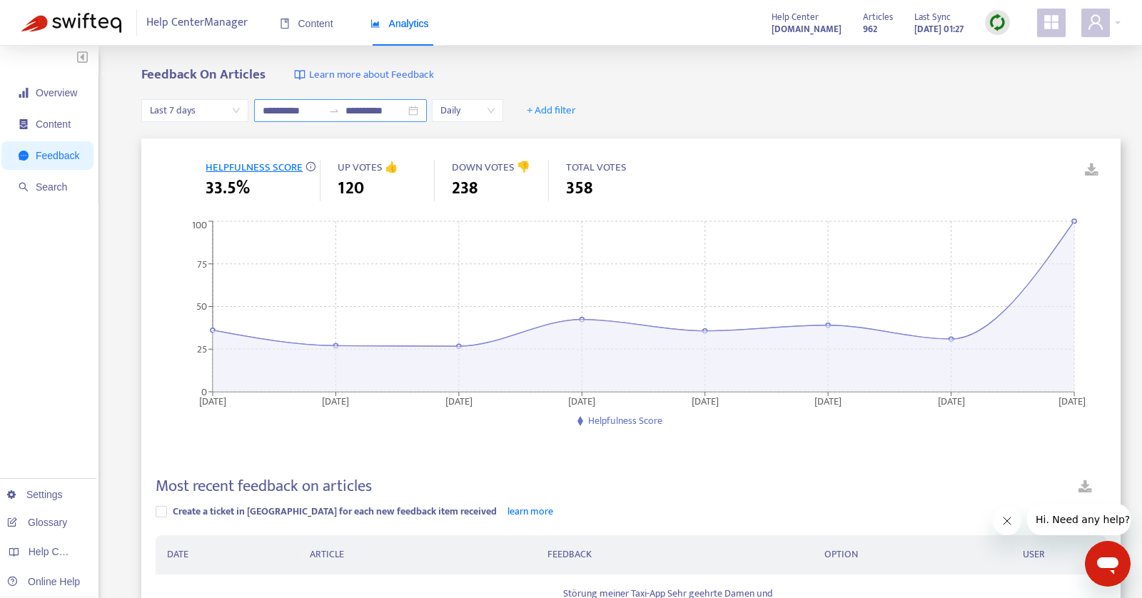
click at [333, 109] on icon "swap-right" at bounding box center [333, 110] width 11 height 11
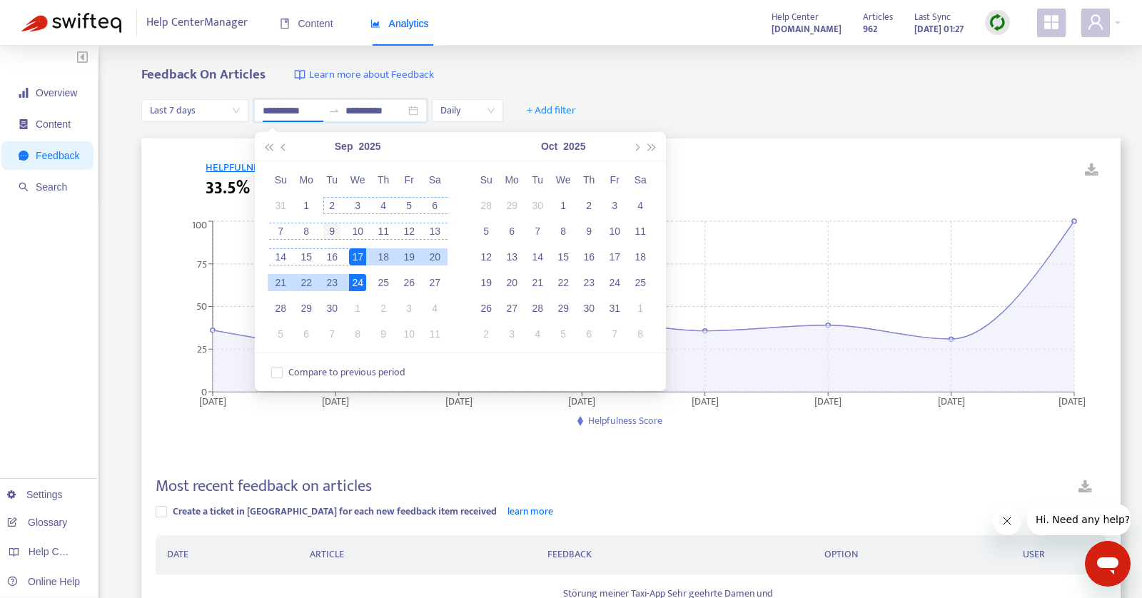
type input "**********"
click at [332, 226] on div "9" at bounding box center [331, 231] width 17 height 17
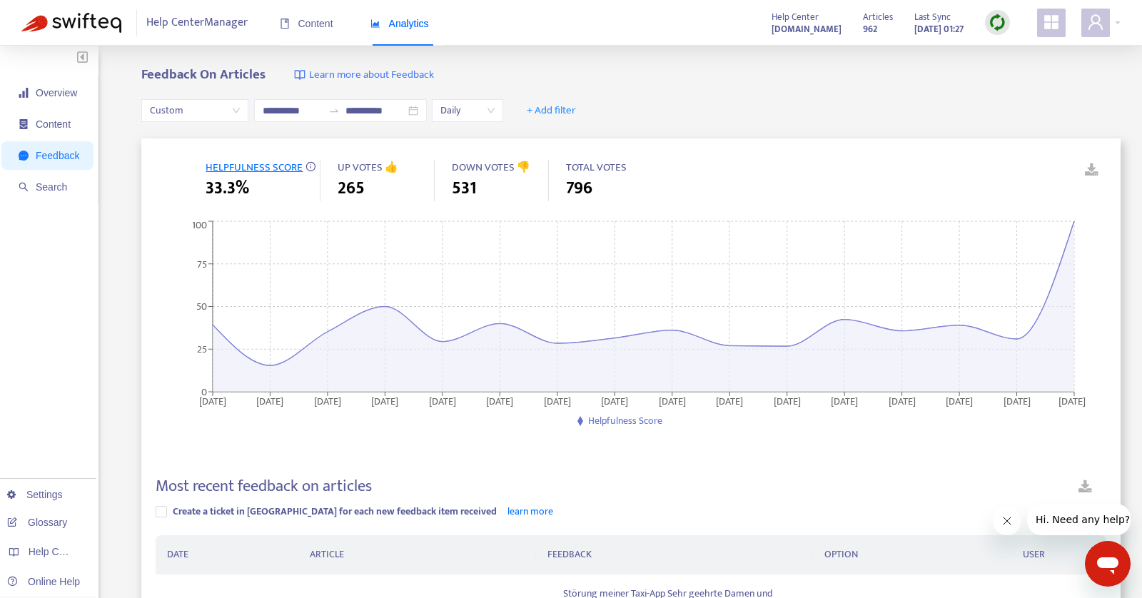
click at [620, 69] on div "Feedback On Articles Learn more about Feedback" at bounding box center [630, 75] width 979 height 16
click at [456, 107] on span "Daily" at bounding box center [467, 110] width 54 height 21
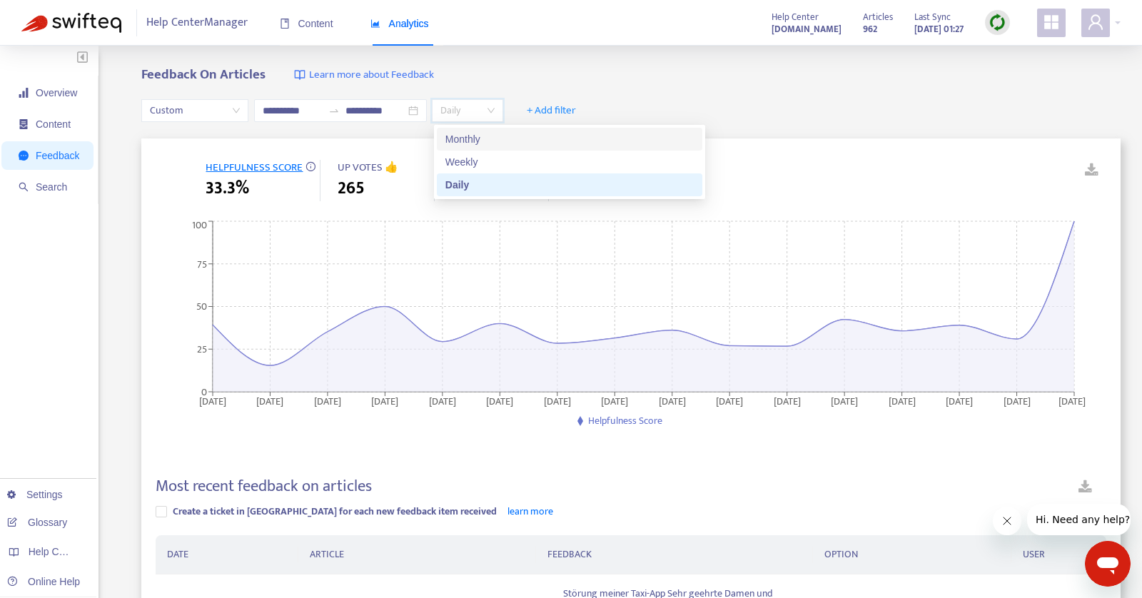
click at [460, 143] on div "Monthly" at bounding box center [569, 139] width 248 height 16
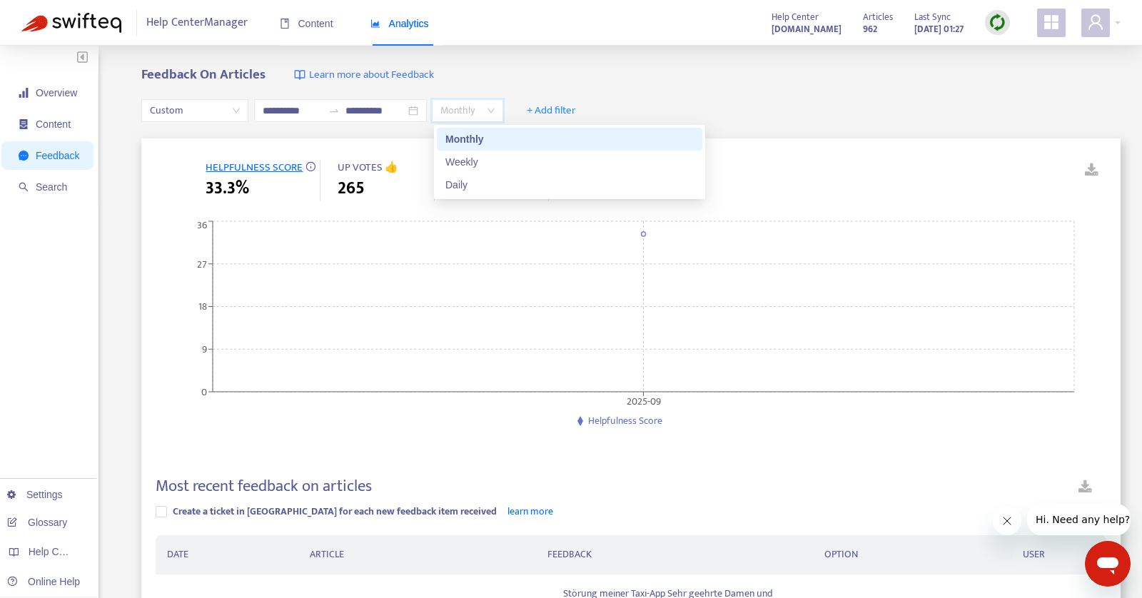
click at [477, 112] on span "Monthly" at bounding box center [467, 110] width 54 height 21
click at [469, 155] on div "Weekly" at bounding box center [569, 162] width 248 height 16
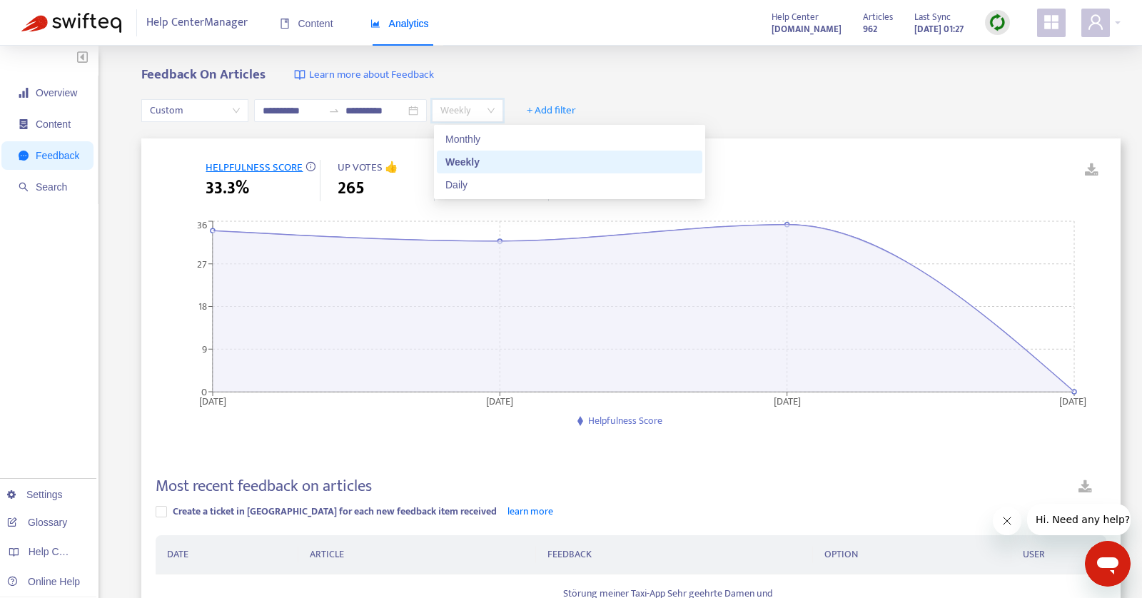
click at [467, 106] on span "Weekly" at bounding box center [467, 110] width 54 height 21
click at [459, 180] on div "Daily" at bounding box center [569, 185] width 248 height 16
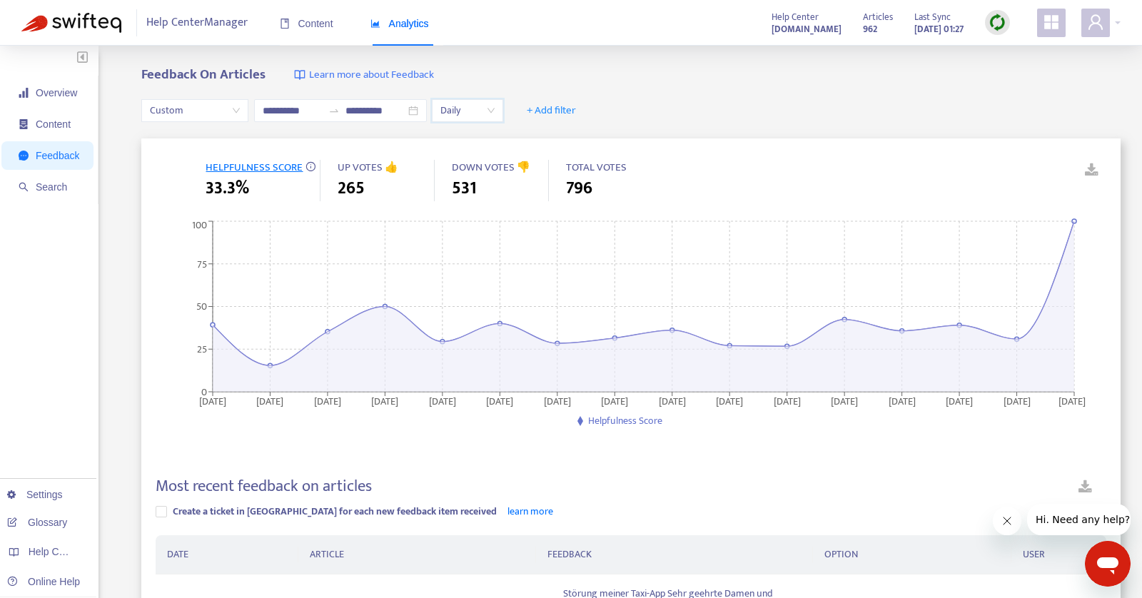
click at [441, 118] on div "Daily" at bounding box center [467, 110] width 71 height 23
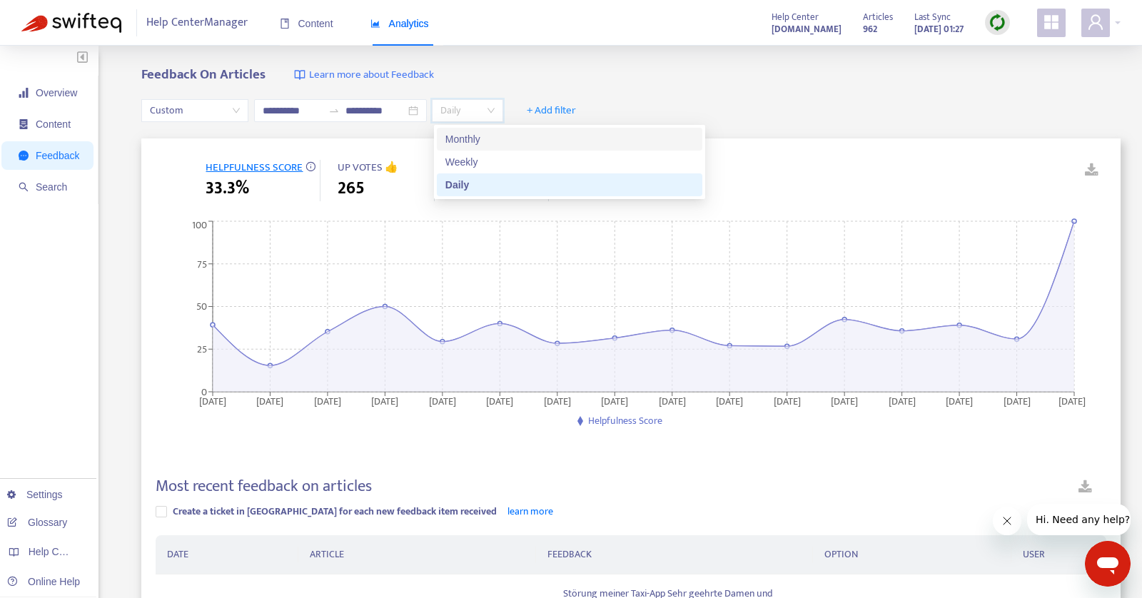
click at [455, 144] on div "Monthly" at bounding box center [569, 139] width 248 height 16
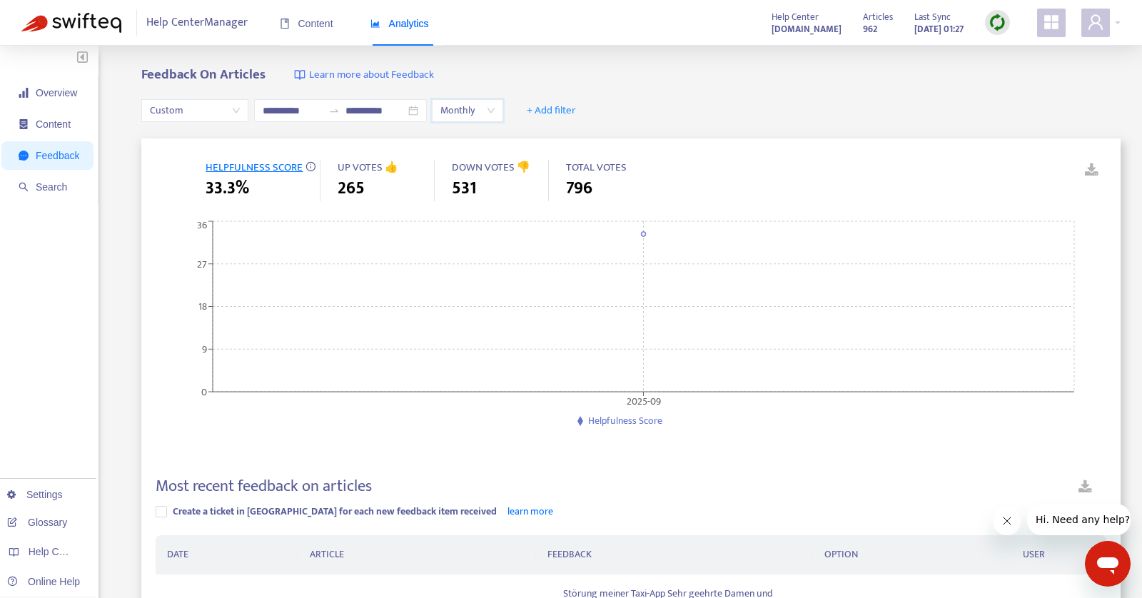
click at [469, 113] on span "Monthly" at bounding box center [467, 110] width 54 height 21
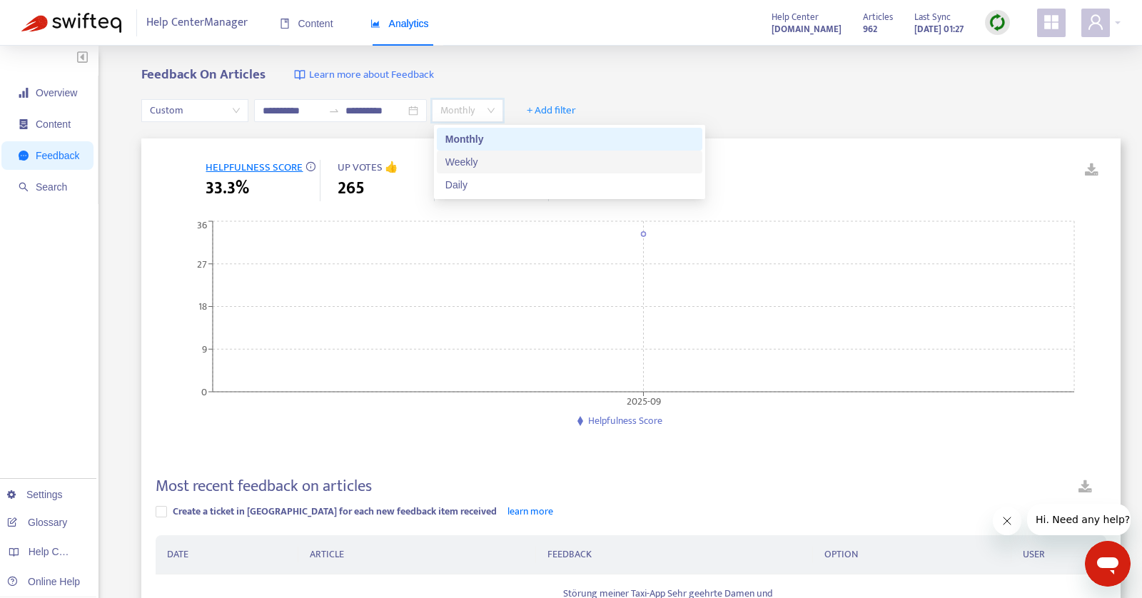
click at [469, 162] on div "Weekly" at bounding box center [569, 162] width 248 height 16
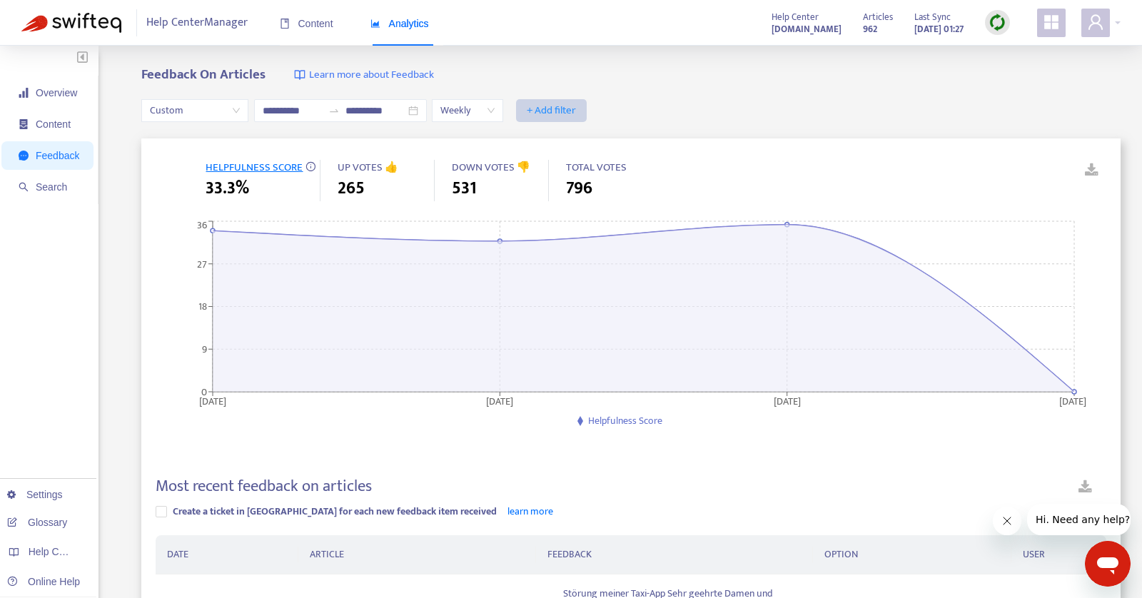
click at [574, 118] on span "+ Add filter" at bounding box center [551, 110] width 49 height 17
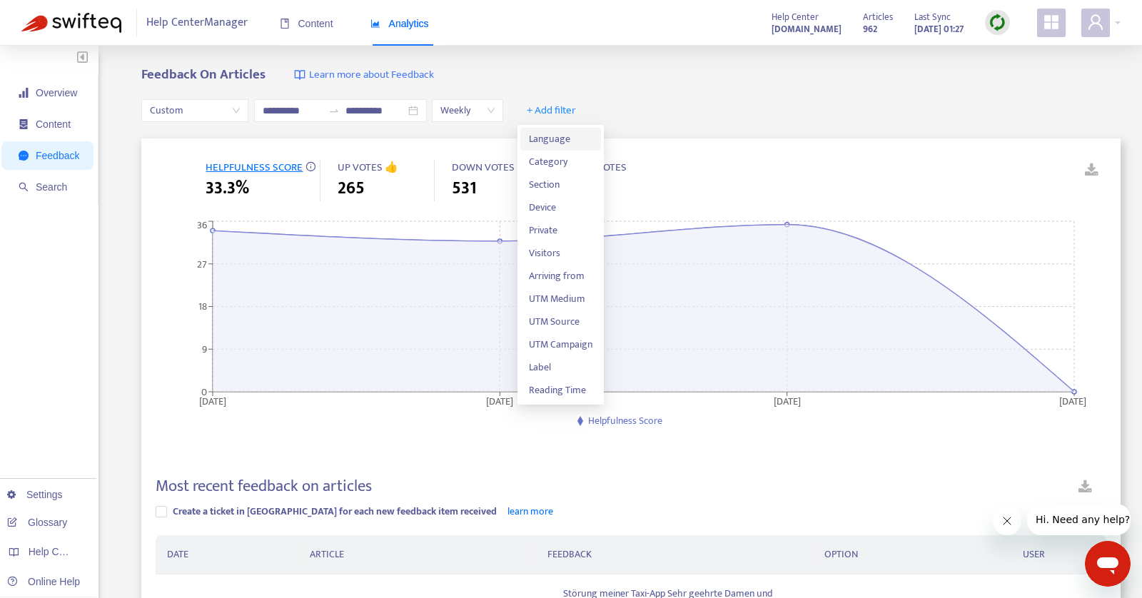
click at [568, 136] on span "Language" at bounding box center [560, 139] width 63 height 16
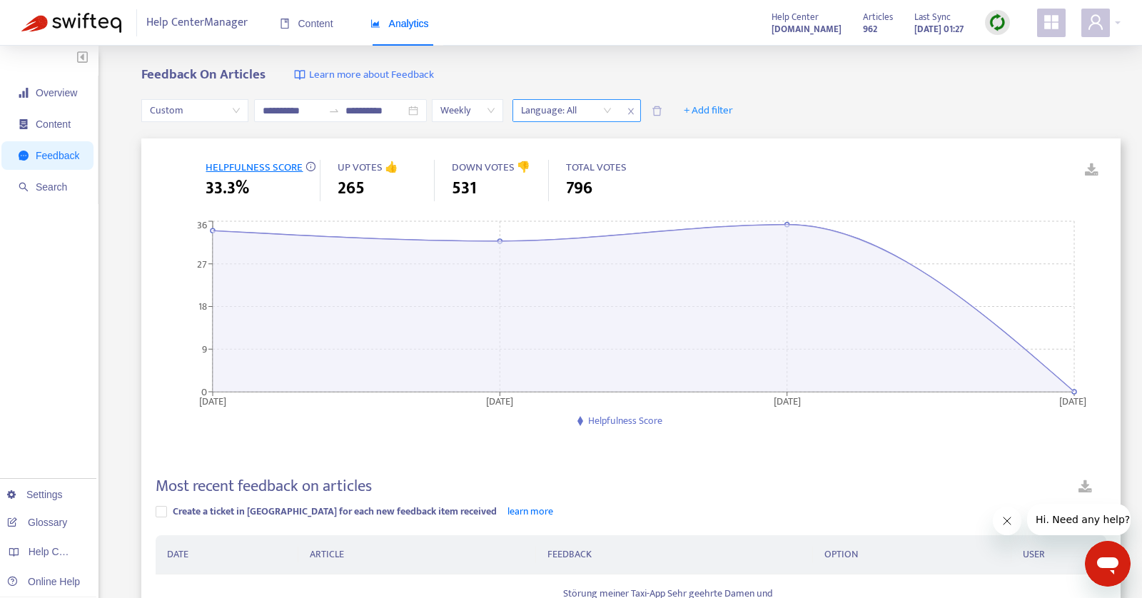
click at [606, 110] on div "Language: All" at bounding box center [566, 110] width 106 height 21
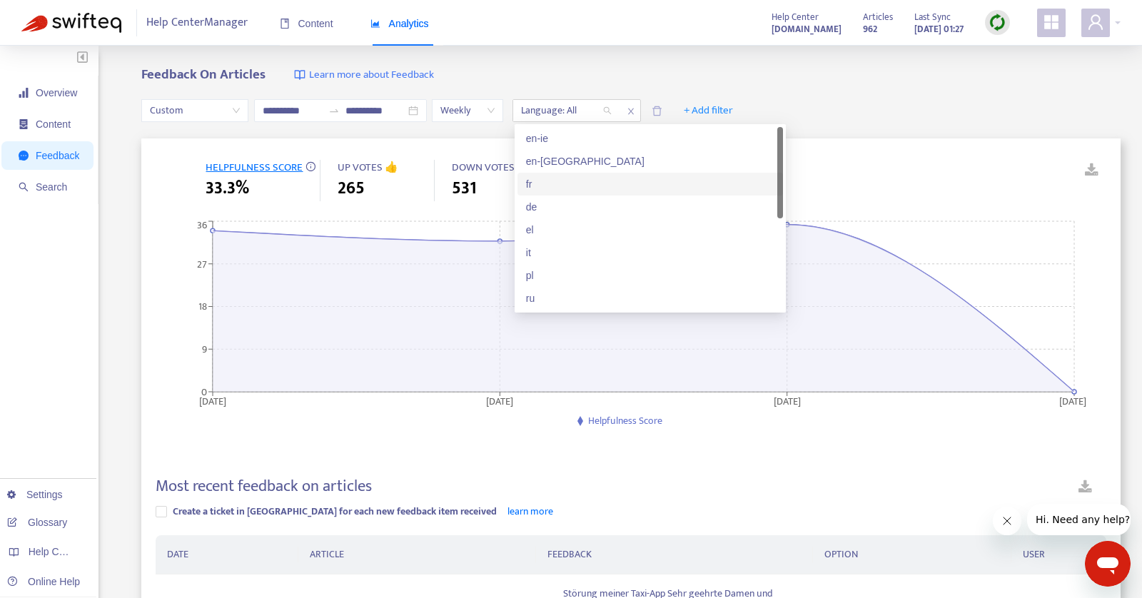
click at [548, 180] on div "fr" at bounding box center [650, 184] width 248 height 16
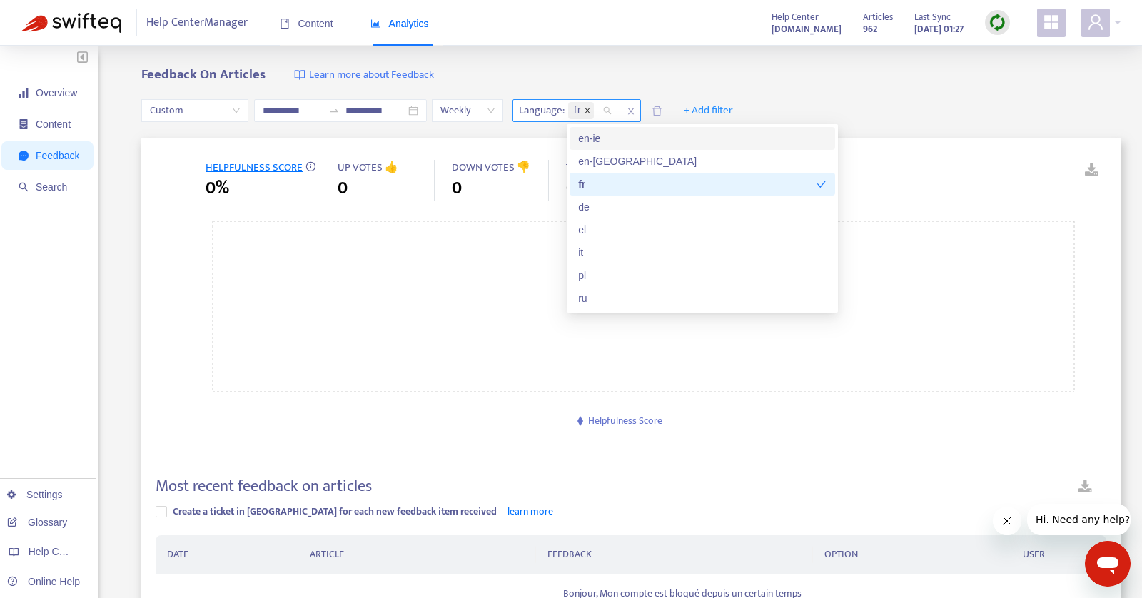
click at [587, 112] on icon "close" at bounding box center [587, 110] width 7 height 7
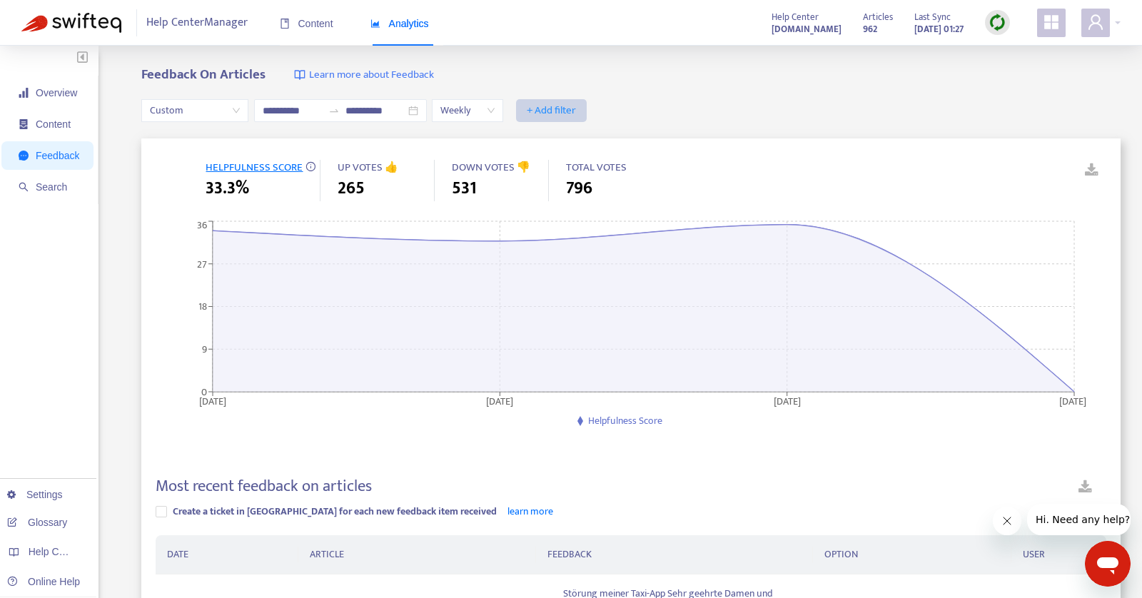
click at [569, 114] on span "+ Add filter" at bounding box center [551, 110] width 49 height 17
click at [680, 71] on div "Feedback On Articles Learn more about Feedback" at bounding box center [630, 75] width 979 height 16
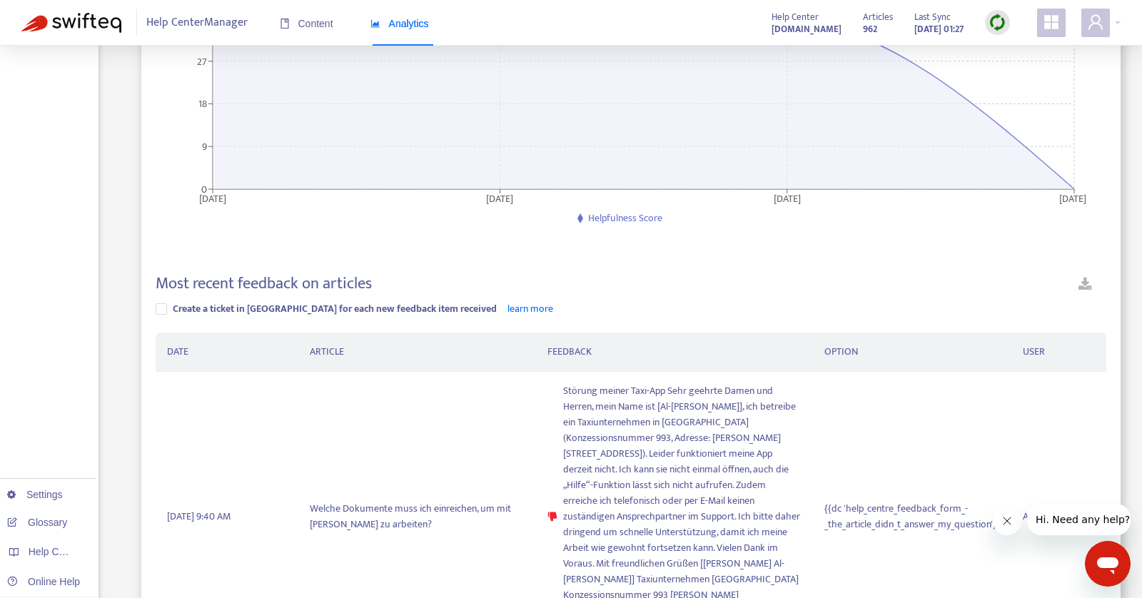
scroll to position [11, 0]
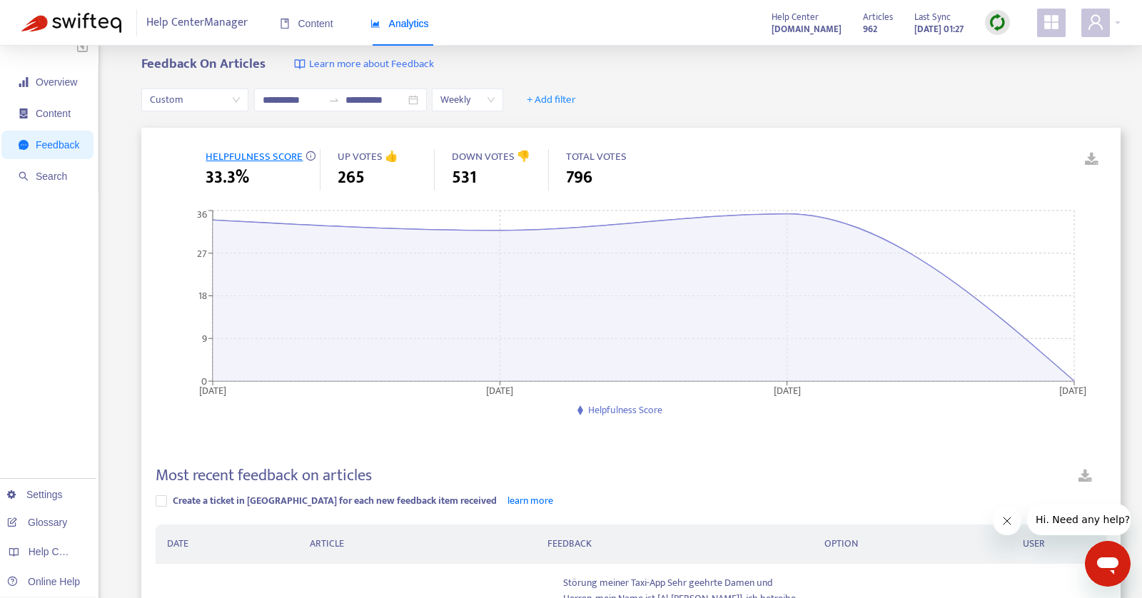
click at [1090, 162] on link at bounding box center [1080, 159] width 21 height 21
click at [454, 101] on span "Weekly" at bounding box center [467, 99] width 54 height 21
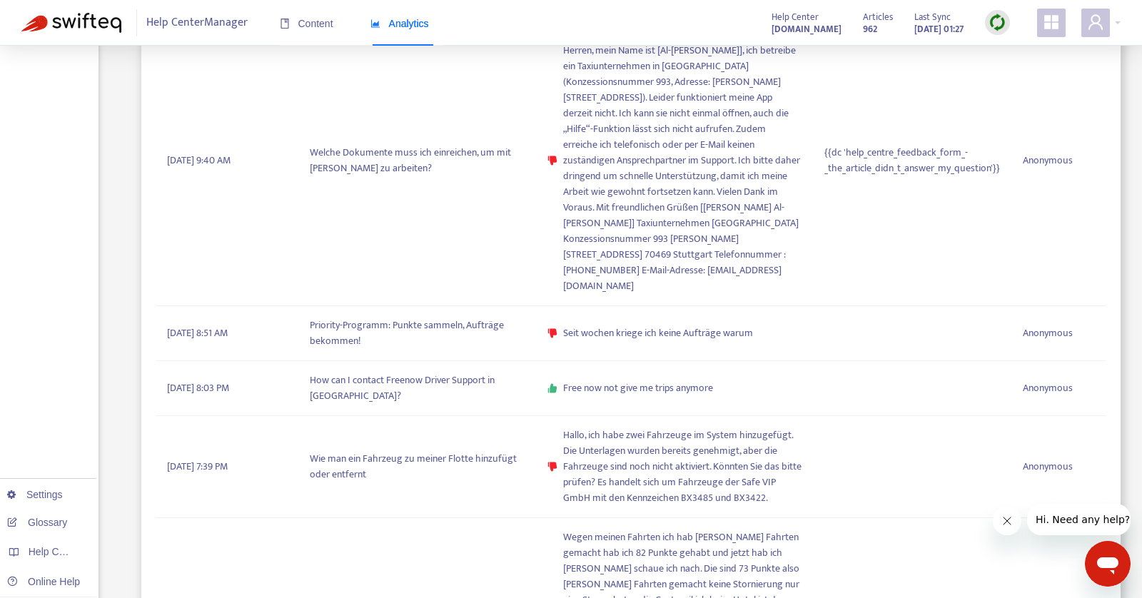
scroll to position [0, 0]
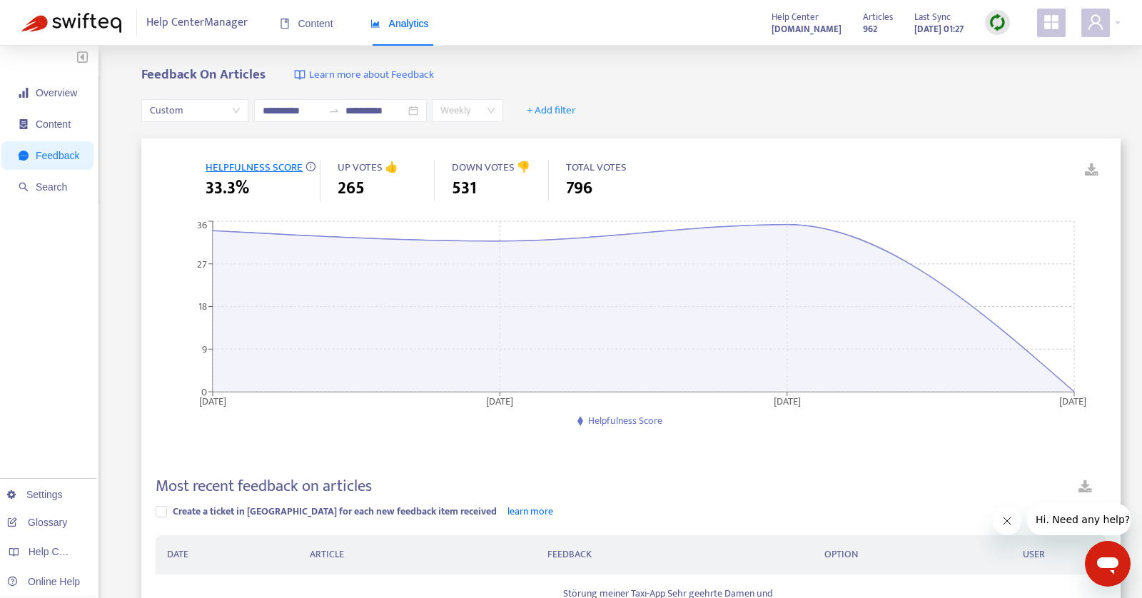
click at [457, 113] on span "Weekly" at bounding box center [467, 110] width 54 height 21
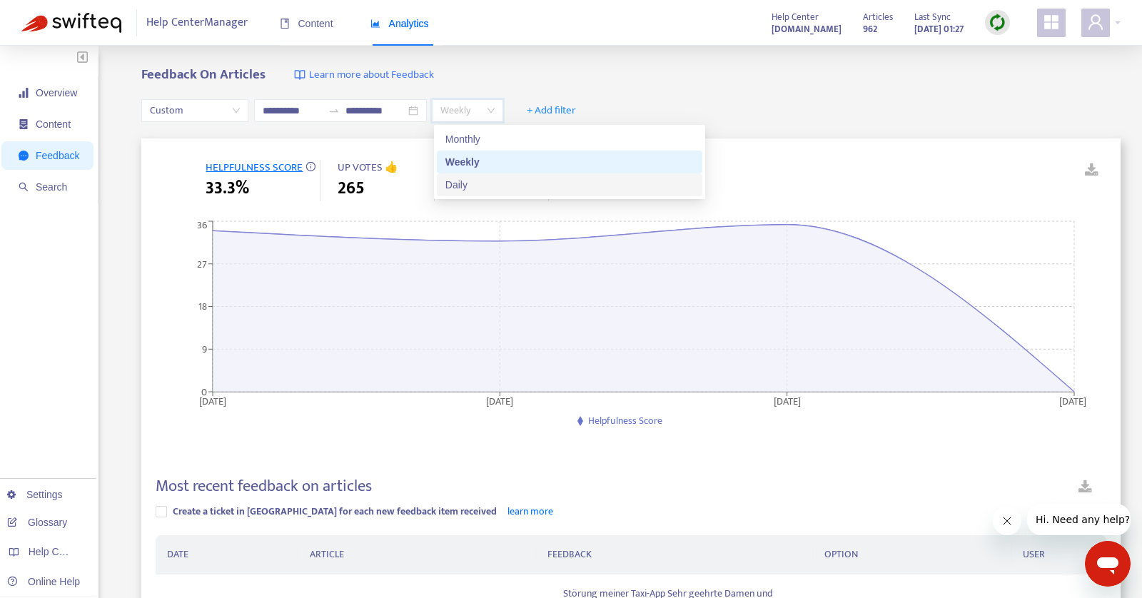
click at [459, 185] on div "Daily" at bounding box center [569, 185] width 248 height 16
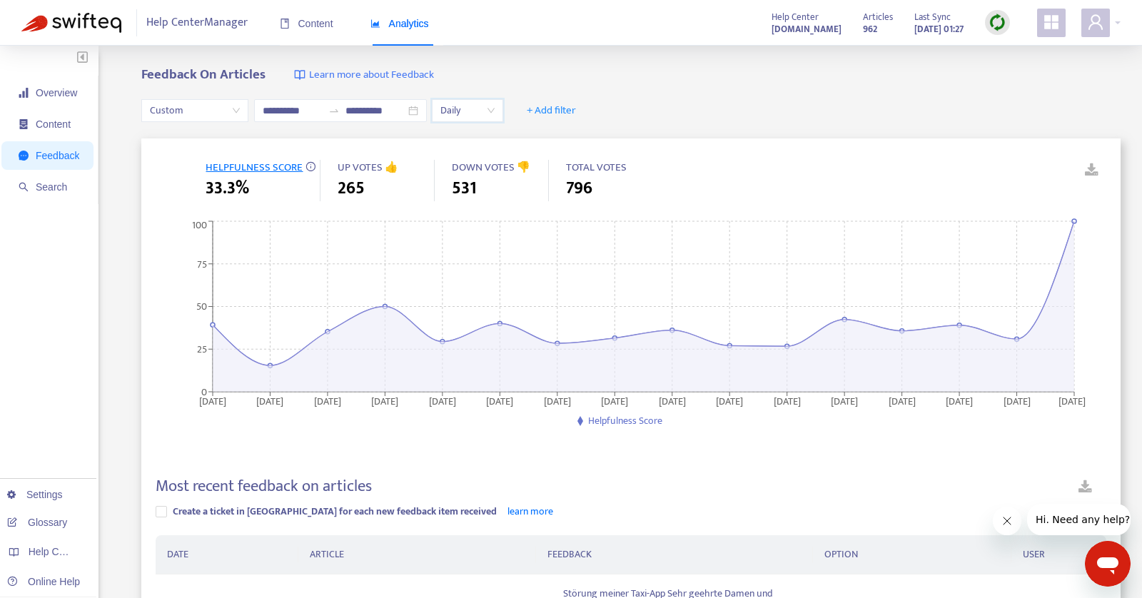
click at [1088, 484] on link at bounding box center [1085, 489] width 42 height 25
click at [1092, 163] on link at bounding box center [1080, 170] width 21 height 21
